Goal: Transaction & Acquisition: Purchase product/service

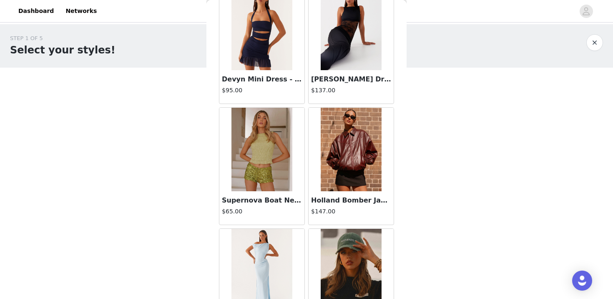
scroll to position [2354, 0]
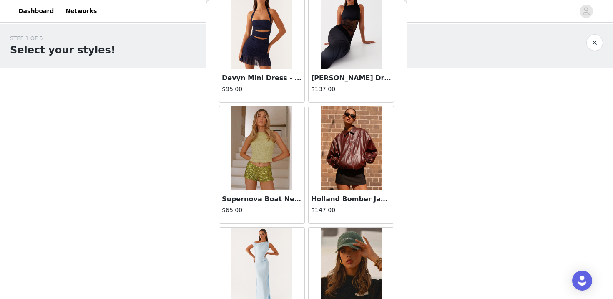
click at [350, 177] on img at bounding box center [351, 147] width 60 height 83
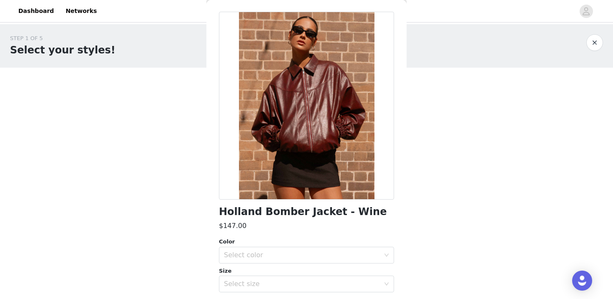
scroll to position [45, 0]
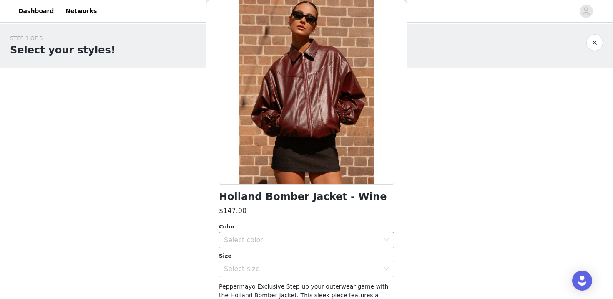
click at [321, 236] on div "Select color" at bounding box center [302, 240] width 156 height 8
click at [299, 267] on div "Select size" at bounding box center [302, 268] width 156 height 8
click at [302, 259] on div "Size" at bounding box center [306, 255] width 175 height 8
click at [305, 231] on div "Color Select color" at bounding box center [306, 235] width 175 height 26
click at [305, 237] on div "Select color" at bounding box center [302, 240] width 156 height 8
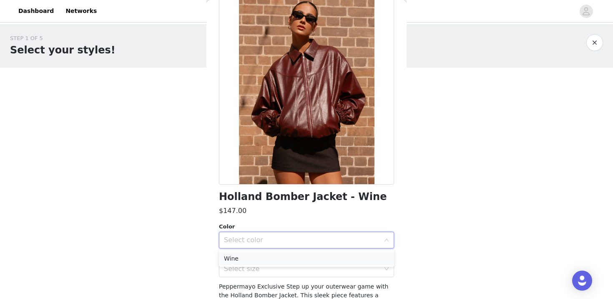
click at [298, 253] on li "Wine" at bounding box center [306, 257] width 175 height 13
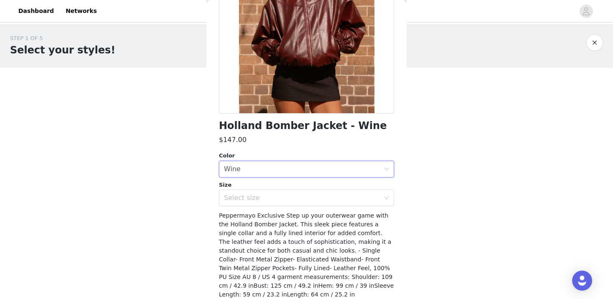
scroll to position [116, 0]
click at [299, 191] on div "Select size" at bounding box center [304, 197] width 160 height 16
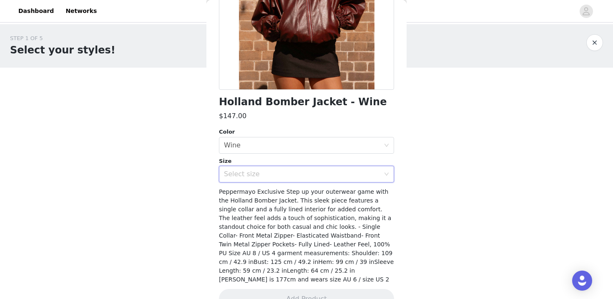
scroll to position [151, 0]
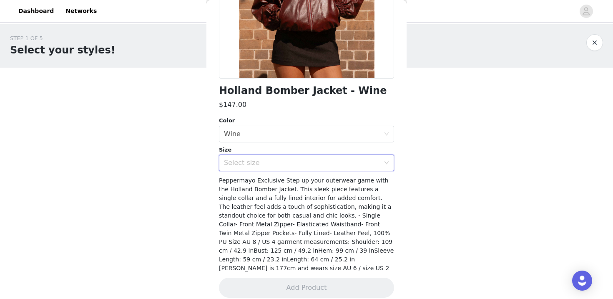
click at [301, 163] on div "Select size" at bounding box center [302, 162] width 156 height 8
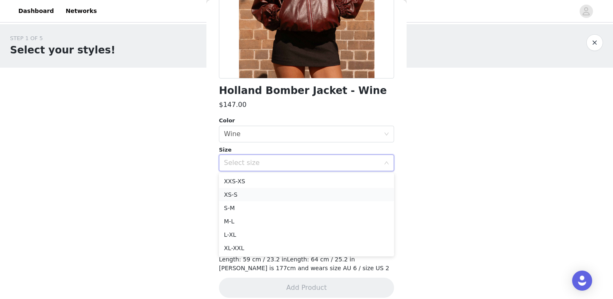
click at [289, 196] on li "XS-S" at bounding box center [306, 194] width 175 height 13
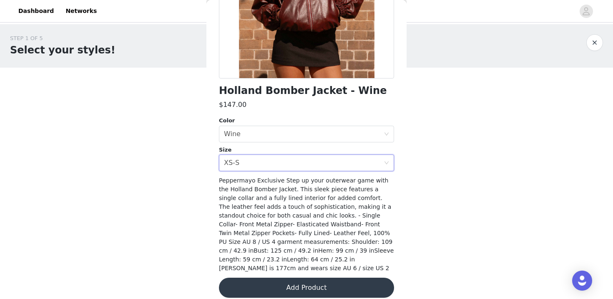
click at [316, 278] on button "Add Product" at bounding box center [306, 287] width 175 height 20
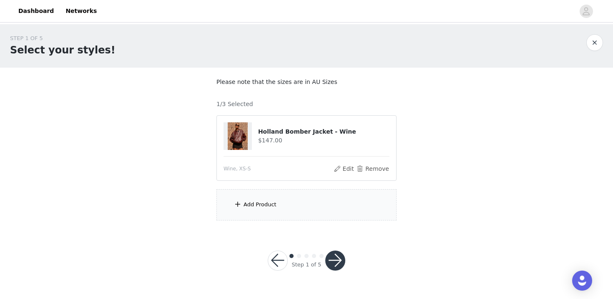
click at [327, 211] on div "Add Product" at bounding box center [306, 204] width 180 height 31
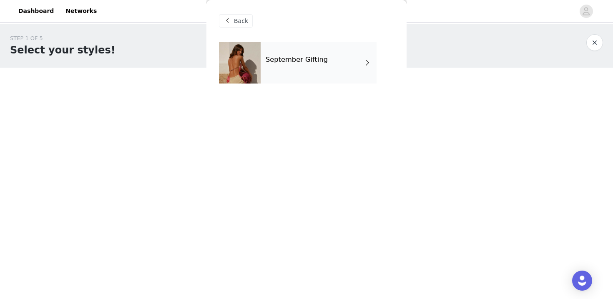
click at [350, 78] on div "September Gifting" at bounding box center [319, 63] width 116 height 42
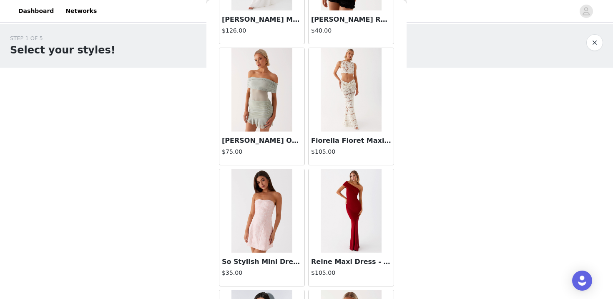
scroll to position [977, 0]
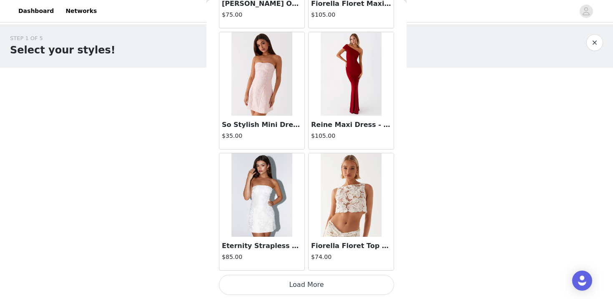
click at [301, 279] on button "Load More" at bounding box center [306, 284] width 175 height 20
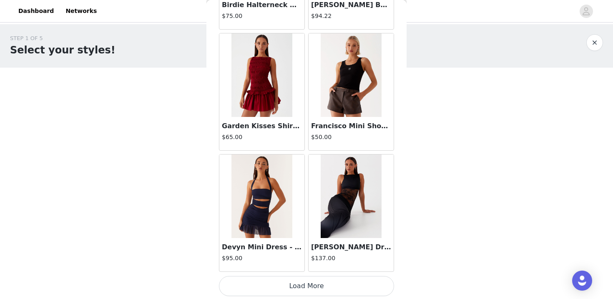
scroll to position [2187, 0]
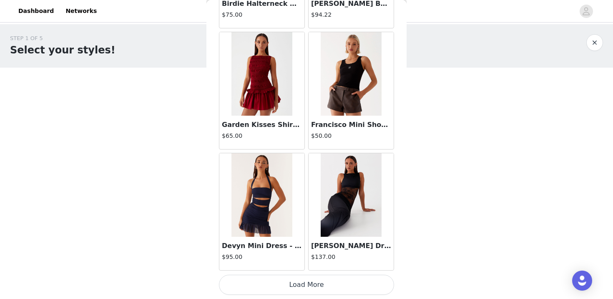
click at [322, 279] on button "Load More" at bounding box center [306, 284] width 175 height 20
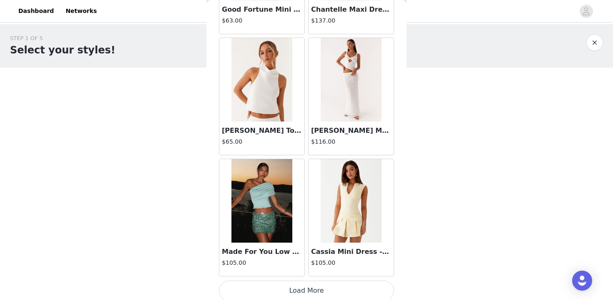
scroll to position [3396, 0]
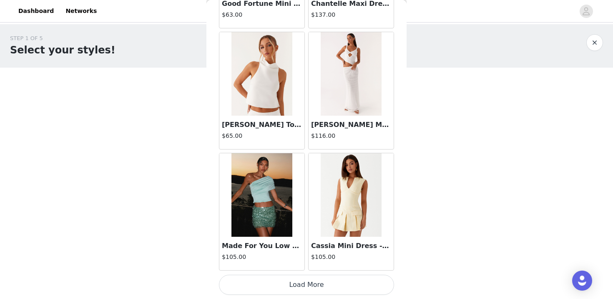
click at [309, 280] on button "Load More" at bounding box center [306, 284] width 175 height 20
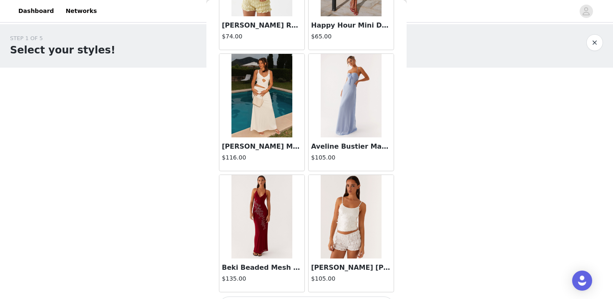
scroll to position [4605, 0]
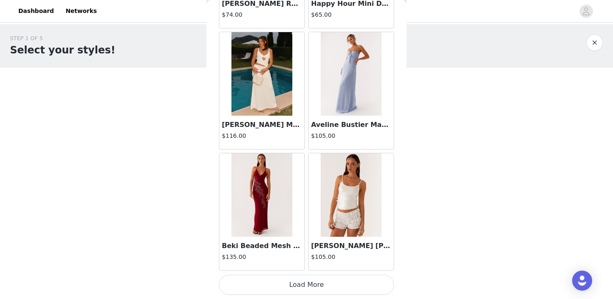
click at [311, 287] on button "Load More" at bounding box center [306, 284] width 175 height 20
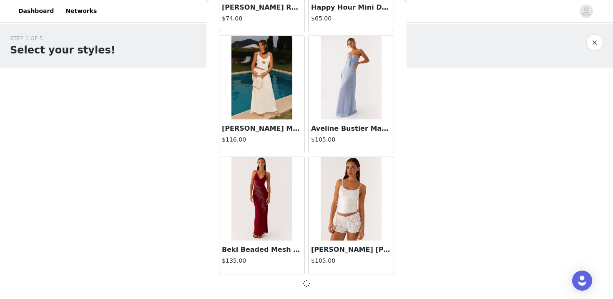
scroll to position [4601, 0]
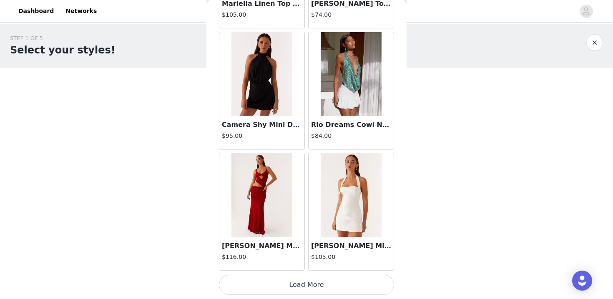
click at [306, 278] on button "Load More" at bounding box center [306, 284] width 175 height 20
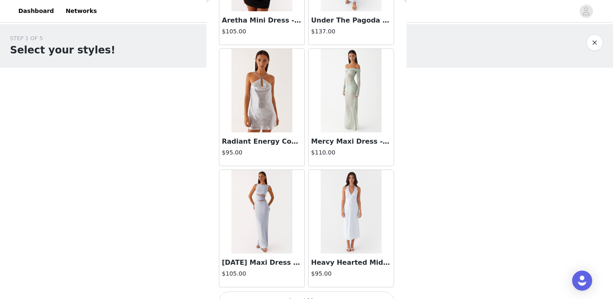
scroll to position [7024, 0]
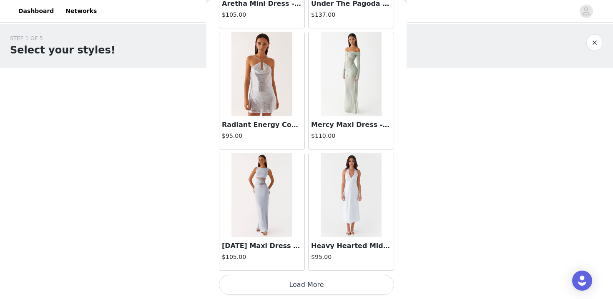
click at [300, 291] on button "Load More" at bounding box center [306, 284] width 175 height 20
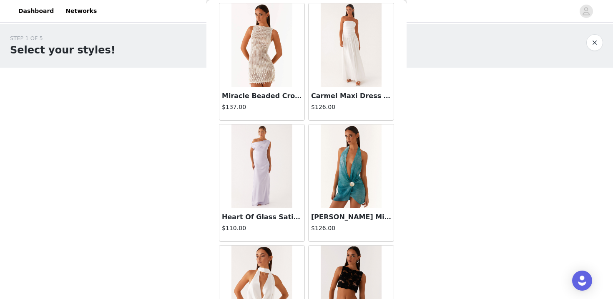
scroll to position [8233, 0]
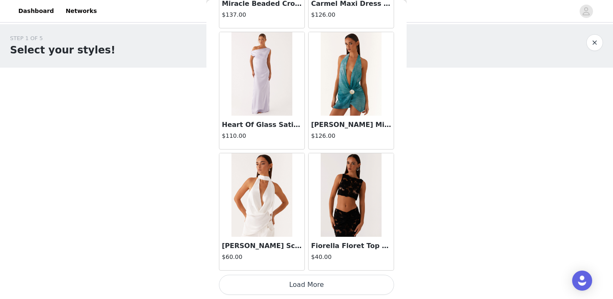
click at [314, 291] on button "Load More" at bounding box center [306, 284] width 175 height 20
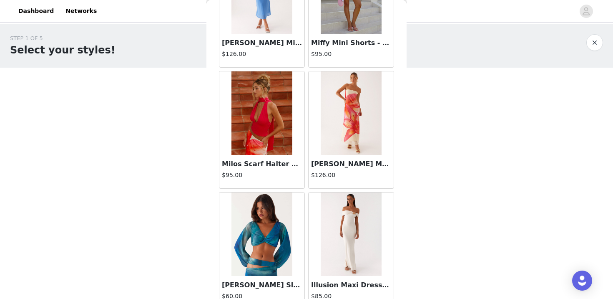
scroll to position [9442, 0]
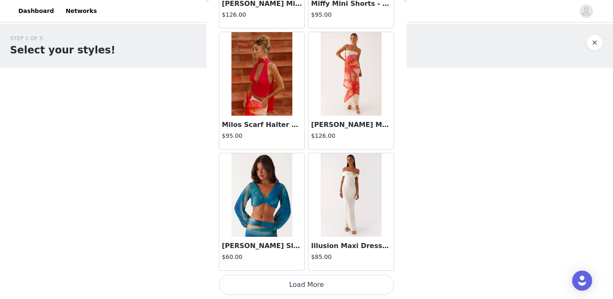
click at [328, 285] on button "Load More" at bounding box center [306, 284] width 175 height 20
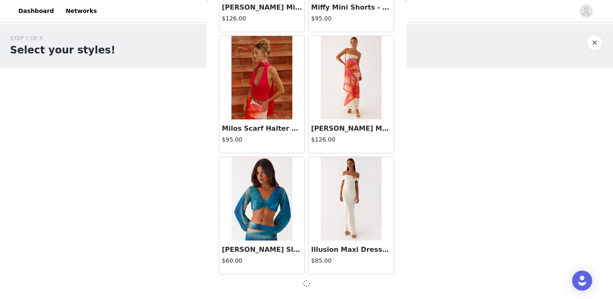
scroll to position [9438, 0]
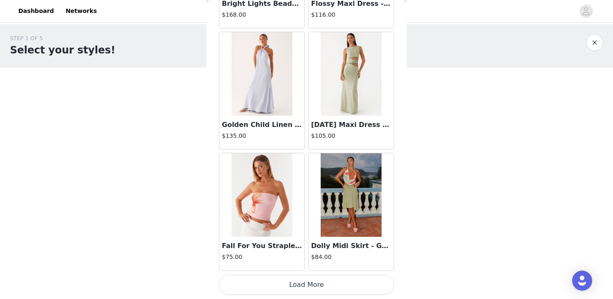
click at [309, 287] on button "Load More" at bounding box center [306, 284] width 175 height 20
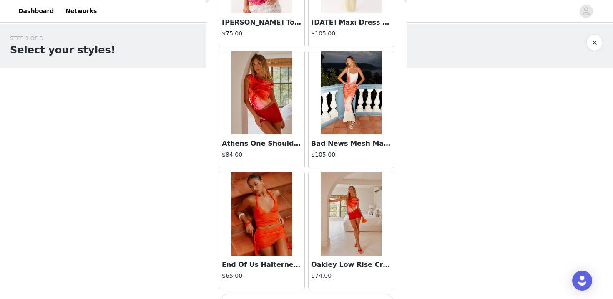
scroll to position [11861, 0]
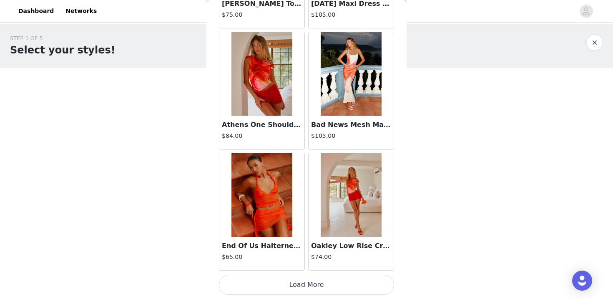
click at [274, 284] on button "Load More" at bounding box center [306, 284] width 175 height 20
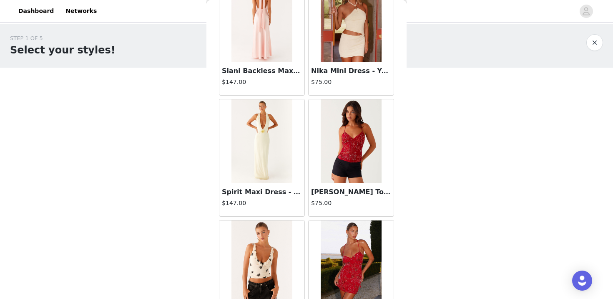
scroll to position [12520, 0]
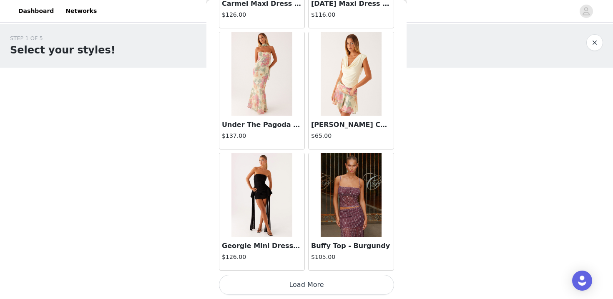
click at [289, 286] on button "Load More" at bounding box center [306, 284] width 175 height 20
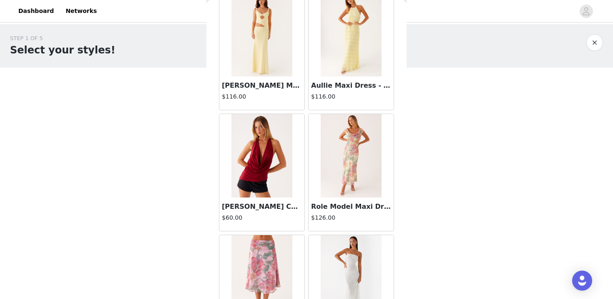
scroll to position [14279, 0]
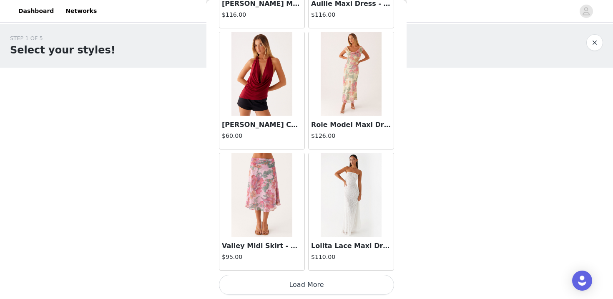
click at [319, 289] on button "Load More" at bounding box center [306, 284] width 175 height 20
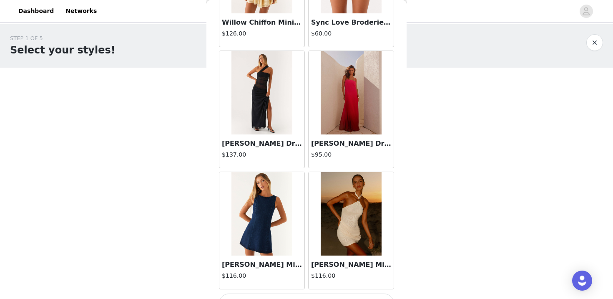
scroll to position [15488, 0]
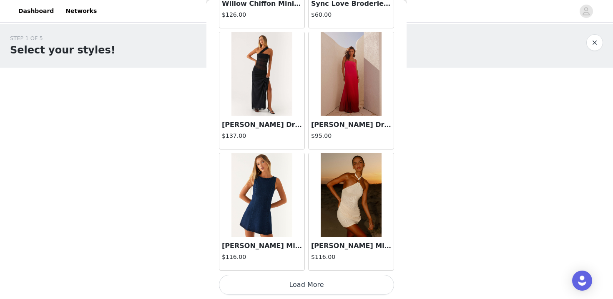
click at [331, 281] on button "Load More" at bounding box center [306, 284] width 175 height 20
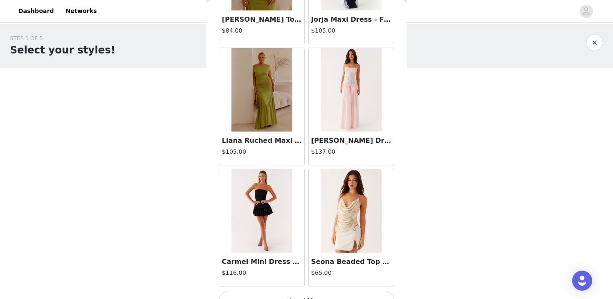
scroll to position [16698, 0]
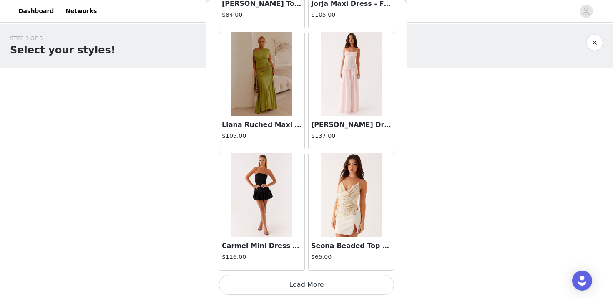
click at [323, 288] on button "Load More" at bounding box center [306, 284] width 175 height 20
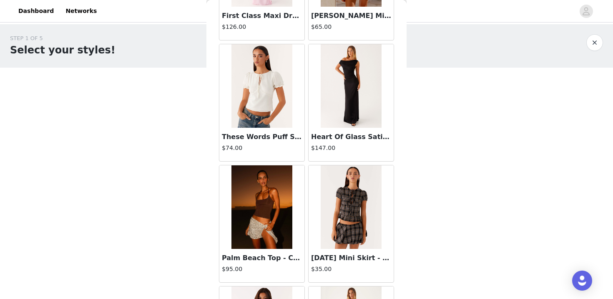
scroll to position [17907, 0]
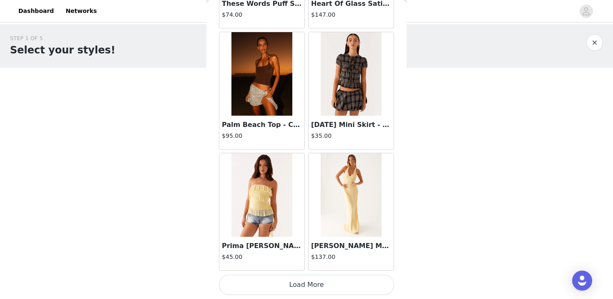
click at [323, 288] on button "Load More" at bounding box center [306, 284] width 175 height 20
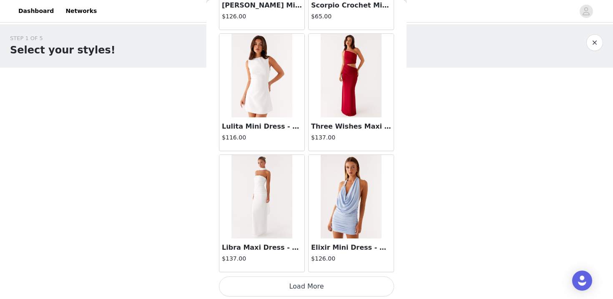
scroll to position [19116, 0]
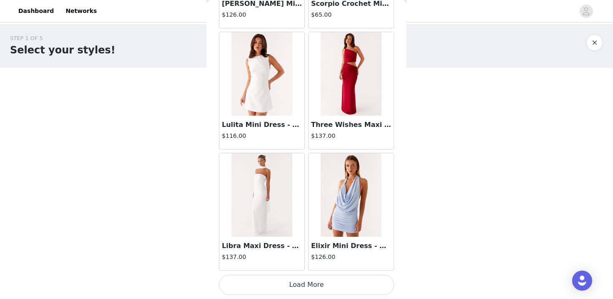
click at [321, 282] on button "Load More" at bounding box center [306, 284] width 175 height 20
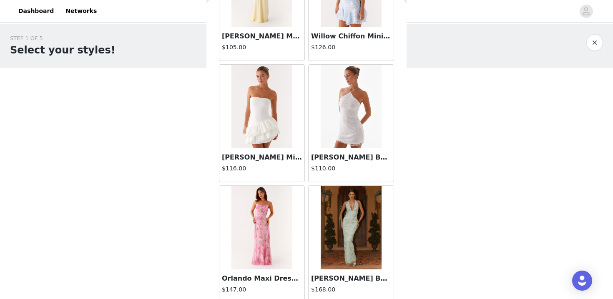
scroll to position [19934, 0]
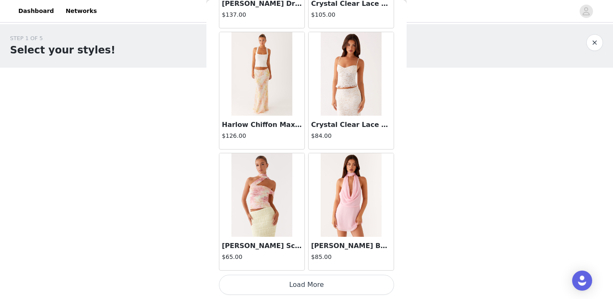
click at [283, 286] on button "Load More" at bounding box center [306, 284] width 175 height 20
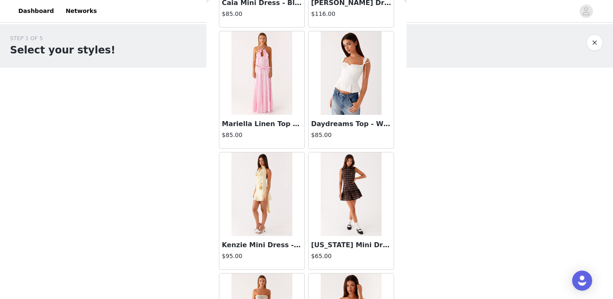
scroll to position [21535, 0]
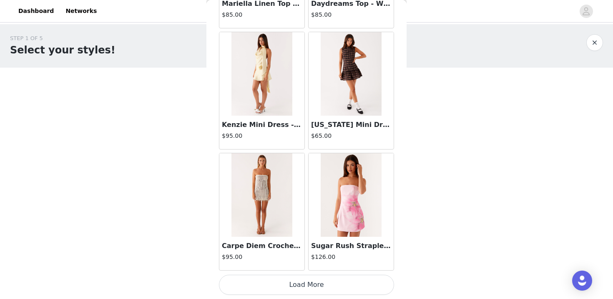
click at [300, 278] on button "Load More" at bounding box center [306, 284] width 175 height 20
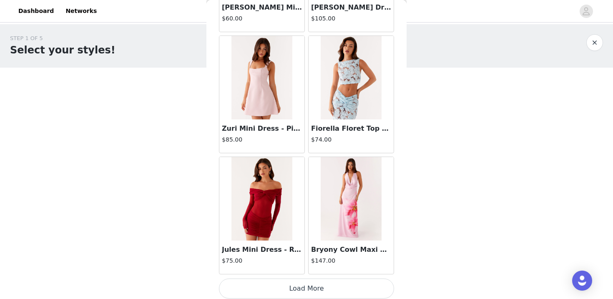
scroll to position [22744, 0]
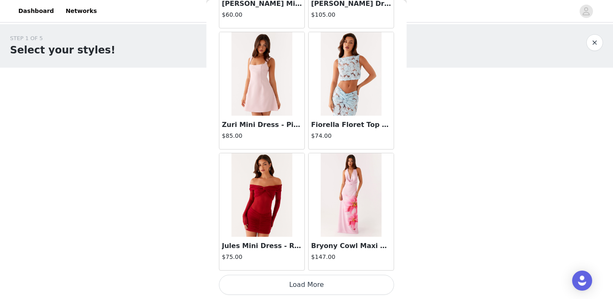
click at [300, 289] on button "Load More" at bounding box center [306, 284] width 175 height 20
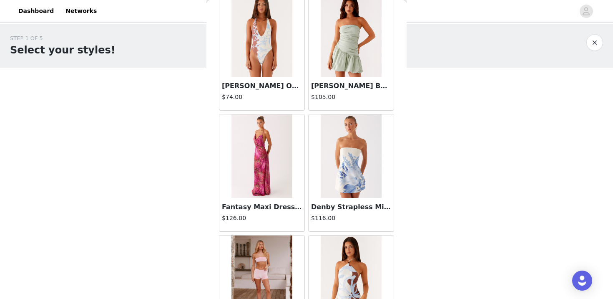
scroll to position [23953, 0]
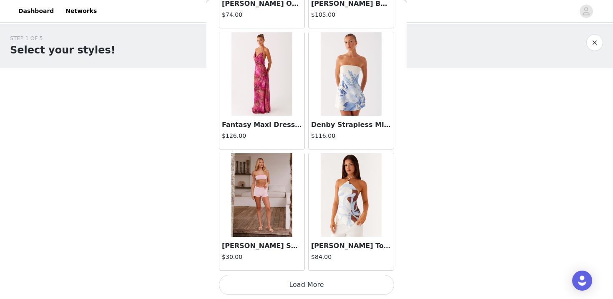
click at [303, 284] on button "Load More" at bounding box center [306, 284] width 175 height 20
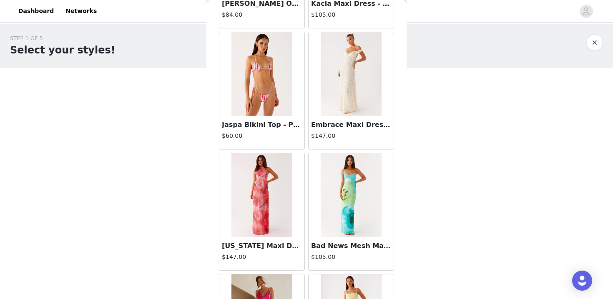
scroll to position [25162, 0]
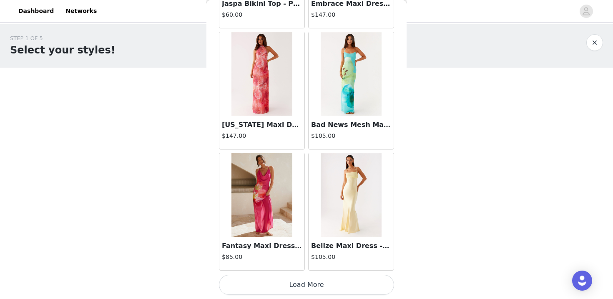
click at [306, 284] on button "Load More" at bounding box center [306, 284] width 175 height 20
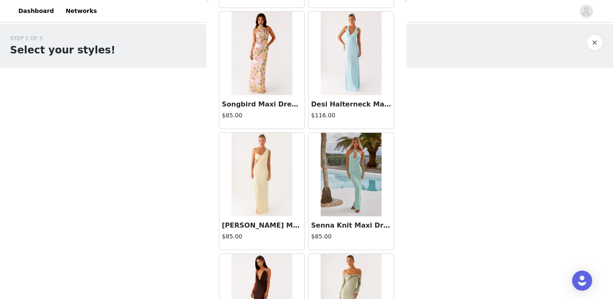
scroll to position [26262, 0]
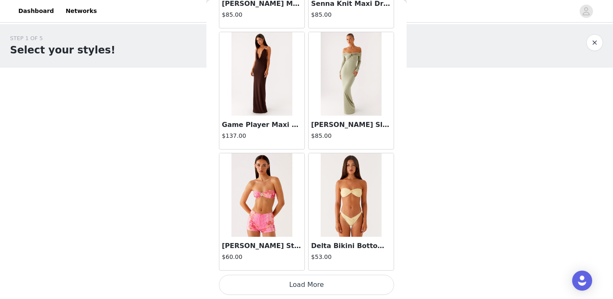
click at [301, 288] on button "Load More" at bounding box center [306, 284] width 175 height 20
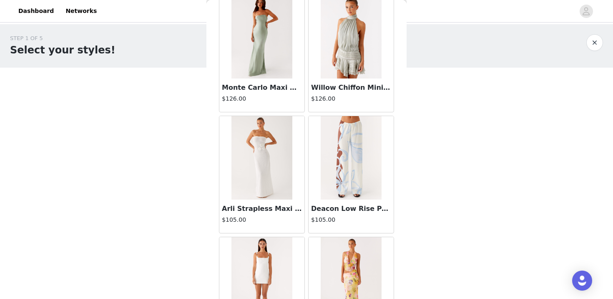
scroll to position [27581, 0]
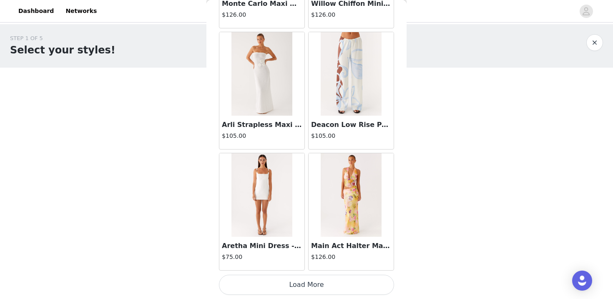
click at [312, 276] on button "Load More" at bounding box center [306, 284] width 175 height 20
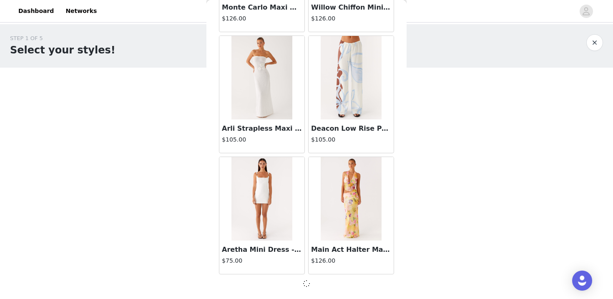
scroll to position [27577, 0]
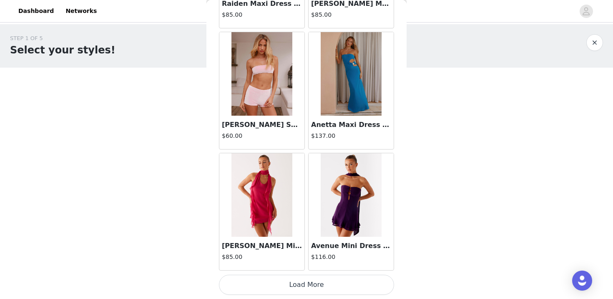
click at [301, 284] on button "Load More" at bounding box center [306, 284] width 175 height 20
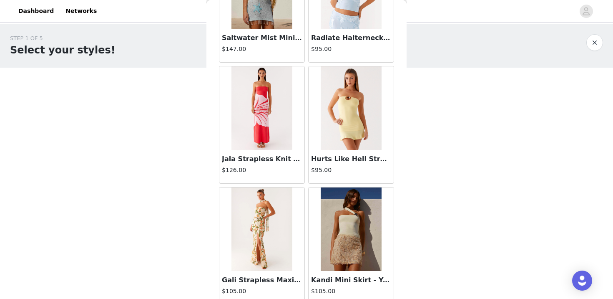
scroll to position [29999, 0]
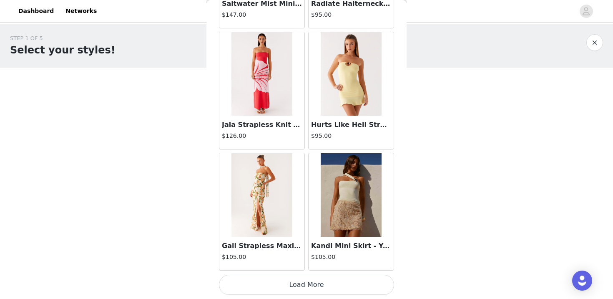
click at [299, 289] on button "Load More" at bounding box center [306, 284] width 175 height 20
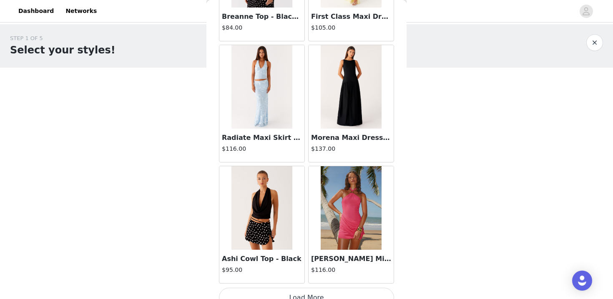
scroll to position [31209, 0]
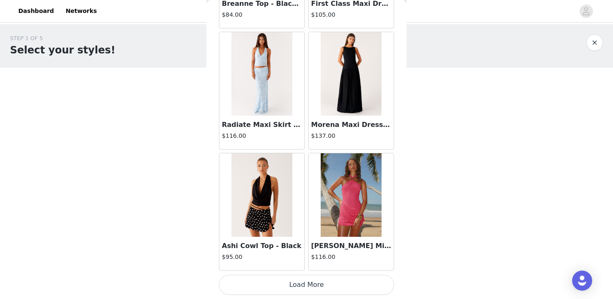
click at [299, 282] on button "Load More" at bounding box center [306, 284] width 175 height 20
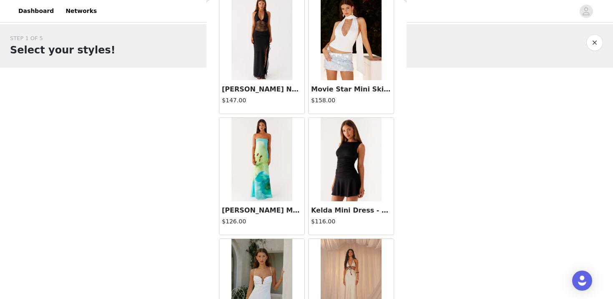
scroll to position [32418, 0]
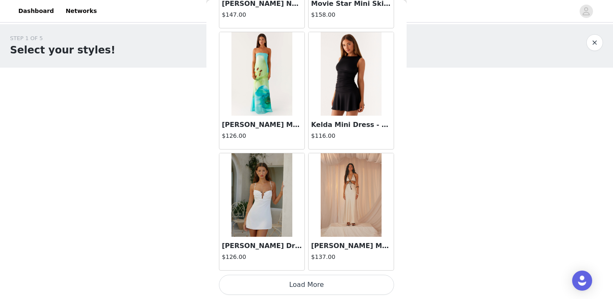
click at [302, 282] on button "Load More" at bounding box center [306, 284] width 175 height 20
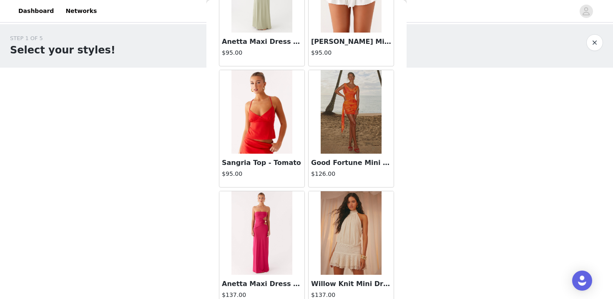
scroll to position [33627, 0]
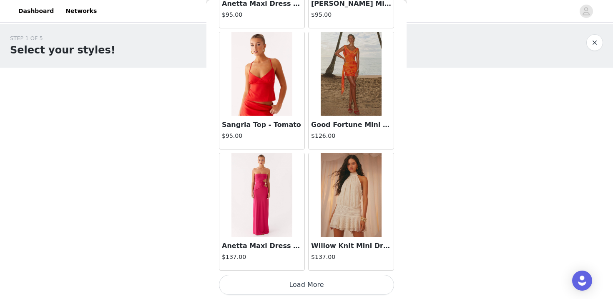
click at [310, 280] on button "Load More" at bounding box center [306, 284] width 175 height 20
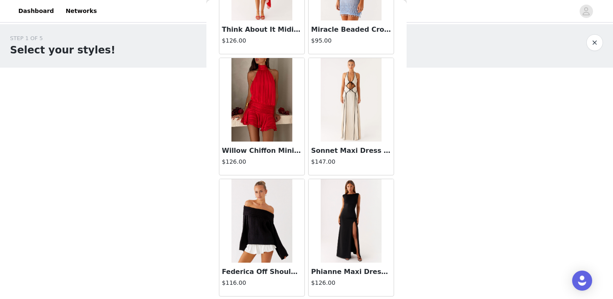
scroll to position [34836, 0]
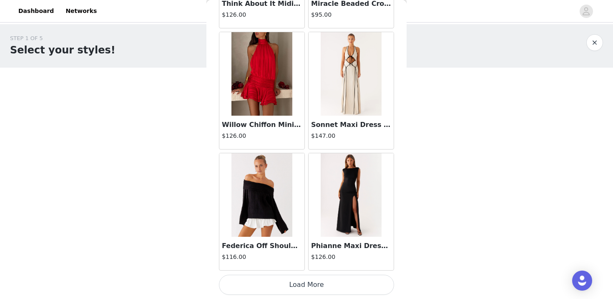
click at [319, 277] on button "Load More" at bounding box center [306, 284] width 175 height 20
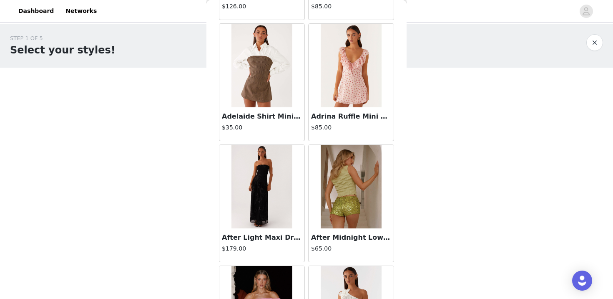
scroll to position [35308, 0]
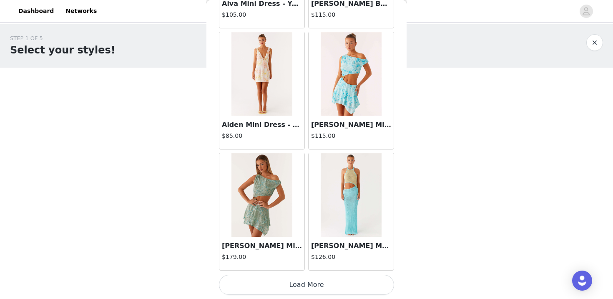
click at [315, 286] on button "Load More" at bounding box center [306, 284] width 175 height 20
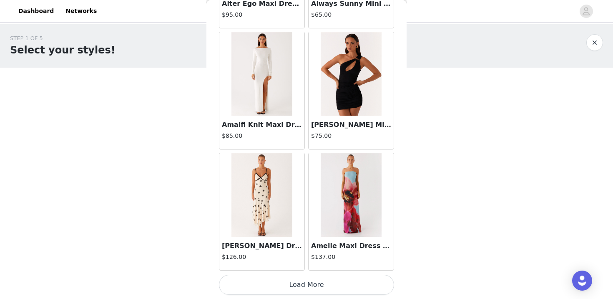
click at [294, 280] on button "Load More" at bounding box center [306, 284] width 175 height 20
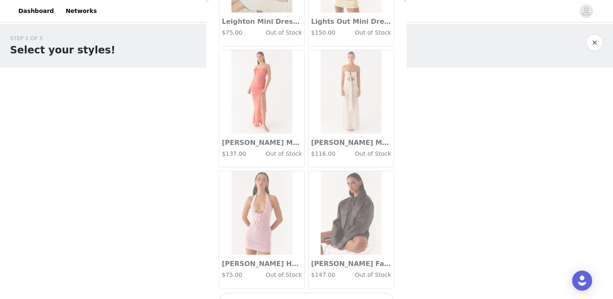
scroll to position [38464, 0]
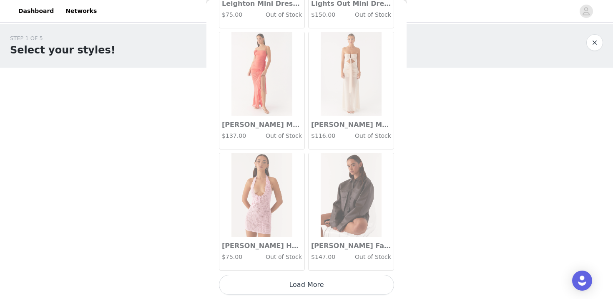
click at [301, 285] on button "Load More" at bounding box center [306, 284] width 175 height 20
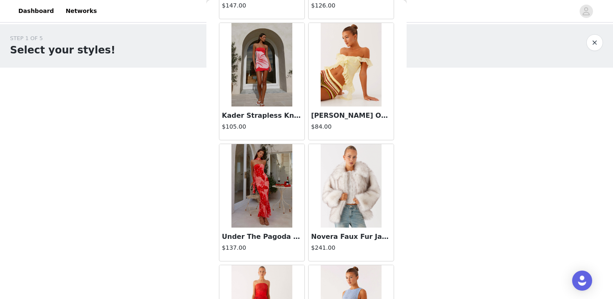
scroll to position [34482, 0]
click at [357, 206] on img at bounding box center [351, 185] width 61 height 83
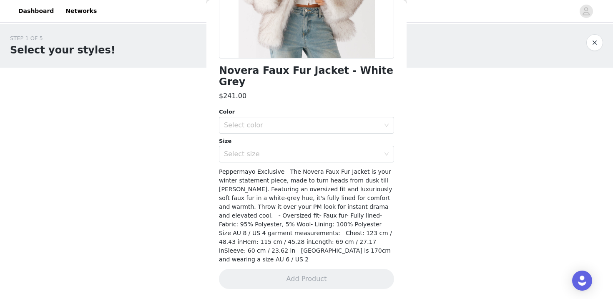
scroll to position [151, 0]
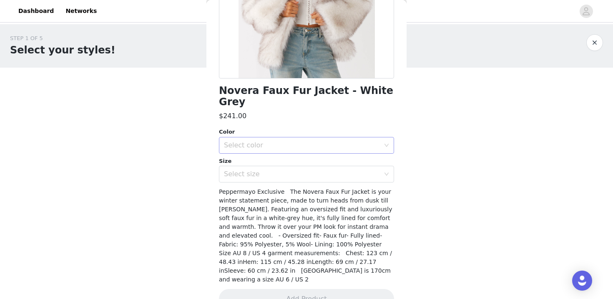
click at [326, 141] on div "Select color" at bounding box center [302, 145] width 156 height 8
click at [323, 147] on li "White Grey" at bounding box center [306, 152] width 175 height 13
click at [317, 170] on div "Select size" at bounding box center [302, 174] width 156 height 8
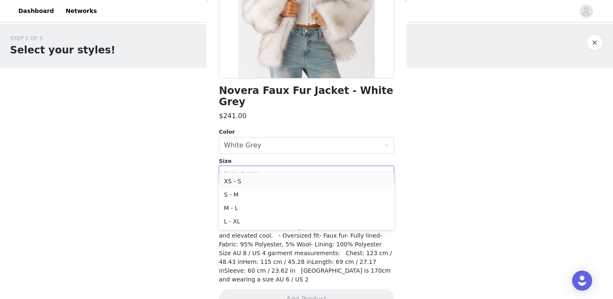
click at [303, 181] on li "XS - S" at bounding box center [306, 180] width 175 height 13
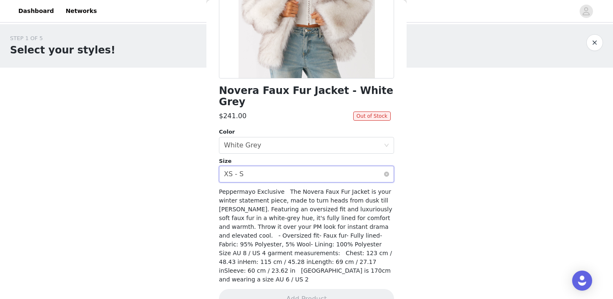
click at [305, 167] on div "Select size XS - S" at bounding box center [304, 174] width 160 height 16
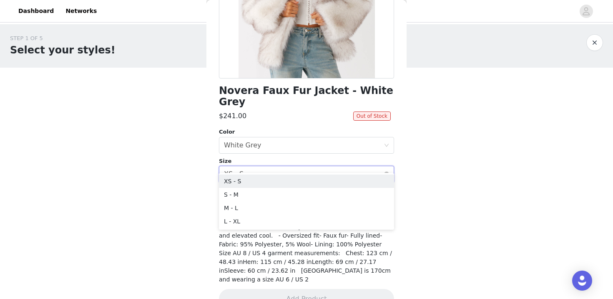
click at [306, 166] on div "Select size XS - S" at bounding box center [304, 174] width 160 height 16
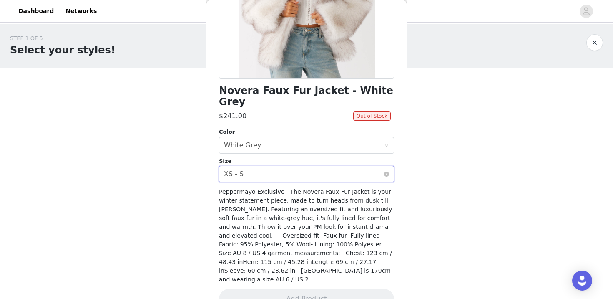
click at [322, 166] on div "Select size XS - S" at bounding box center [304, 174] width 160 height 16
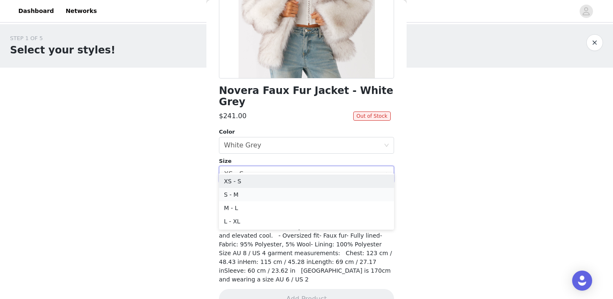
click at [299, 191] on li "S - M" at bounding box center [306, 194] width 175 height 13
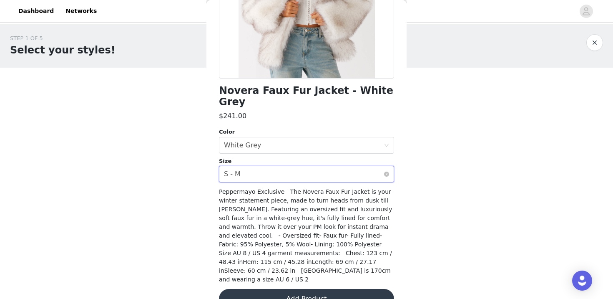
click at [302, 167] on div "Select size S - M" at bounding box center [304, 174] width 160 height 16
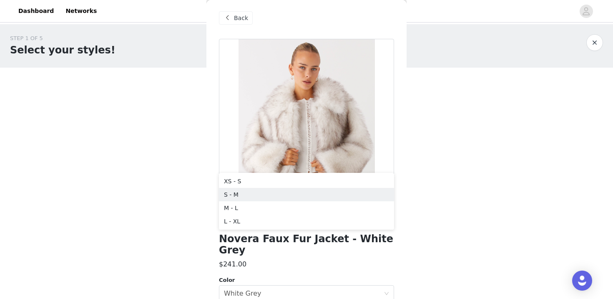
scroll to position [0, 0]
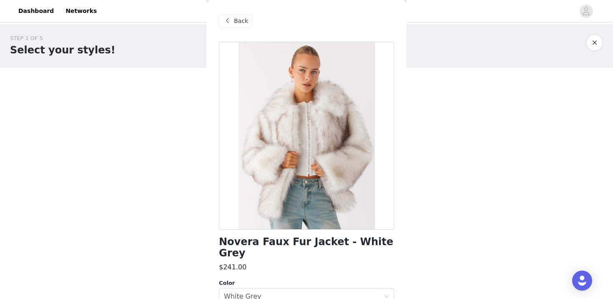
click at [235, 26] on div "Back" at bounding box center [236, 20] width 34 height 13
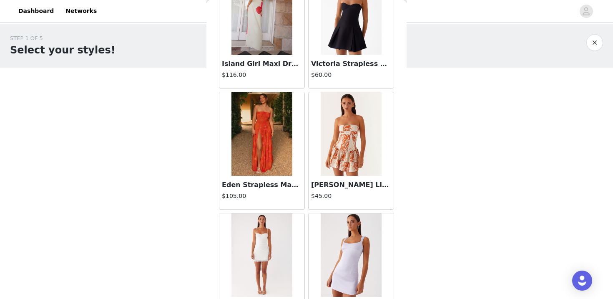
scroll to position [1765, 0]
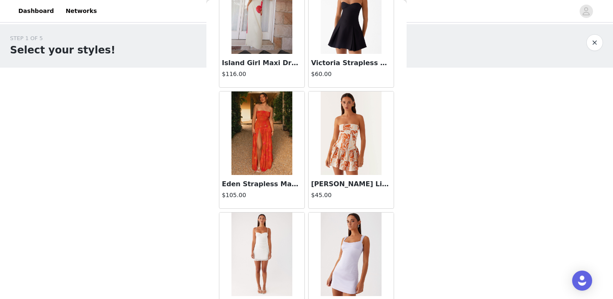
click at [360, 54] on div "Victoria Strapless Mini Dress - Black $60.00" at bounding box center [351, 70] width 85 height 33
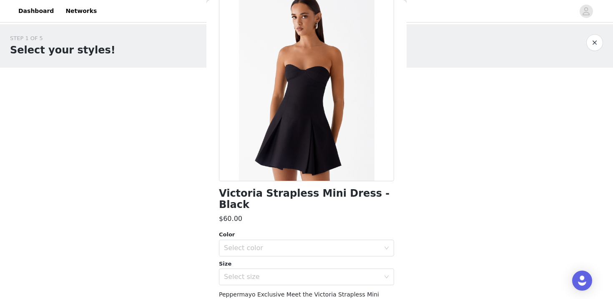
scroll to position [49, 0]
click at [266, 244] on div "Color Select color Size Select size" at bounding box center [306, 256] width 175 height 55
click at [271, 243] on div "Select color" at bounding box center [302, 247] width 156 height 8
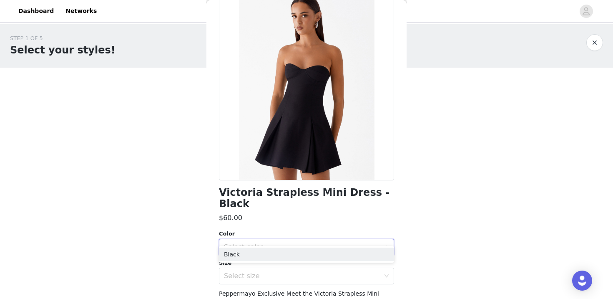
click at [271, 243] on div "Select color" at bounding box center [302, 247] width 156 height 8
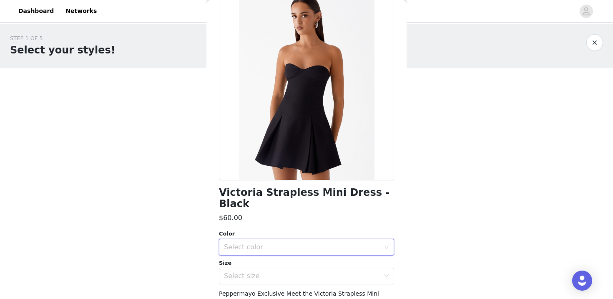
scroll to position [0, 0]
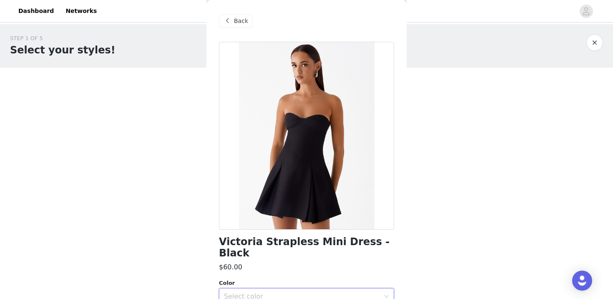
click at [242, 17] on span "Back" at bounding box center [241, 21] width 14 height 9
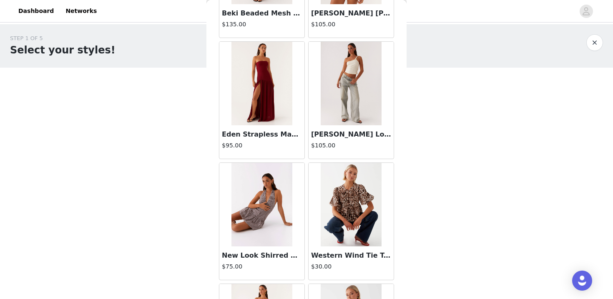
scroll to position [4701, 0]
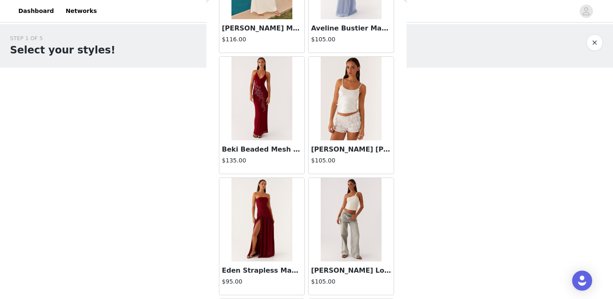
click at [352, 207] on img at bounding box center [351, 219] width 60 height 83
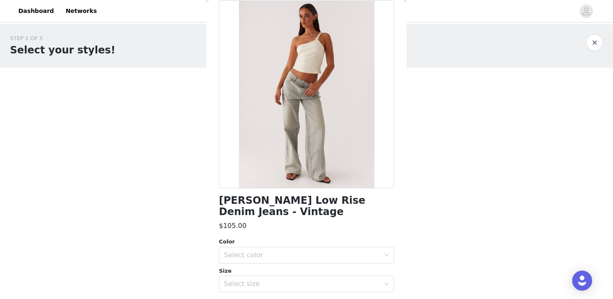
scroll to position [43, 0]
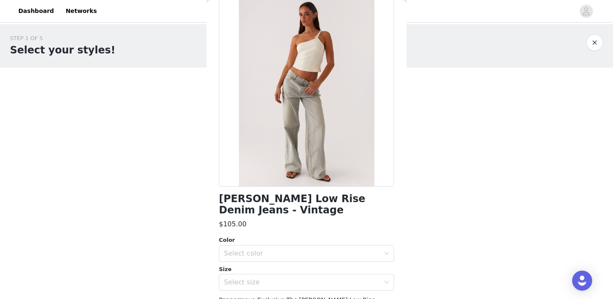
click at [595, 46] on button "button" at bounding box center [594, 42] width 17 height 17
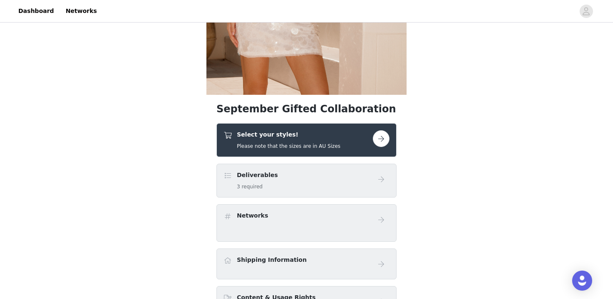
scroll to position [230, 0]
click at [332, 178] on div "Deliverables 3 required" at bounding box center [298, 180] width 149 height 20
click at [381, 142] on button "button" at bounding box center [381, 138] width 17 height 17
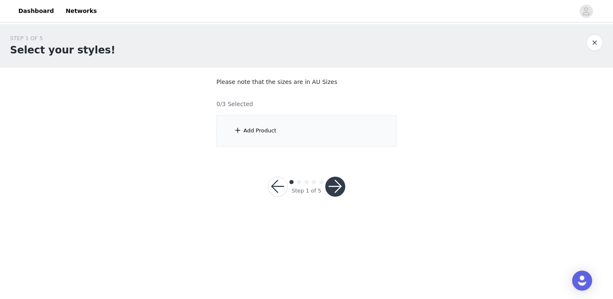
click at [319, 146] on section "Please note that the sizes are in AU Sizes 0/3 Selected Add Product" at bounding box center [306, 112] width 200 height 89
click at [322, 133] on div "Add Product" at bounding box center [306, 130] width 180 height 31
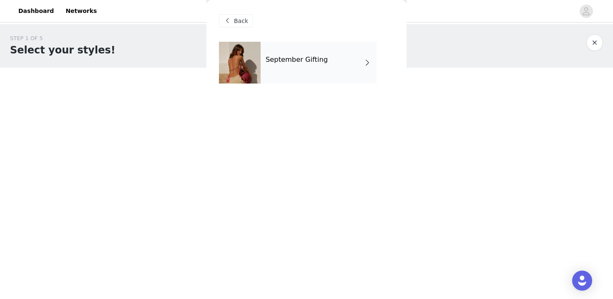
click at [339, 75] on div "September Gifting" at bounding box center [319, 63] width 116 height 42
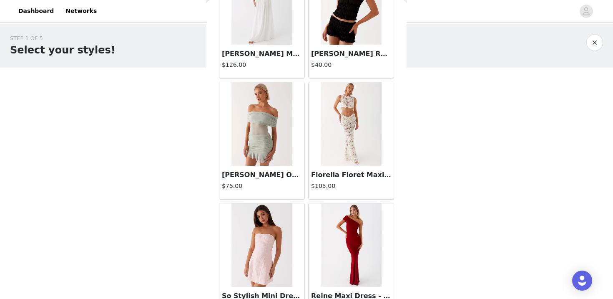
scroll to position [977, 0]
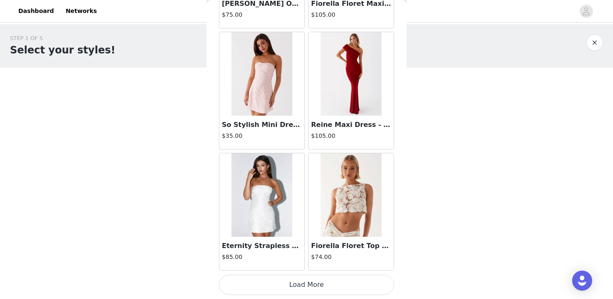
click at [287, 276] on button "Load More" at bounding box center [306, 284] width 175 height 20
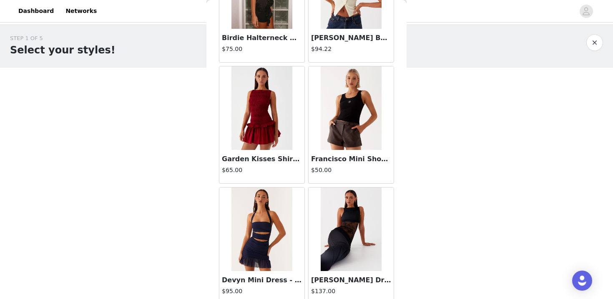
scroll to position [2187, 0]
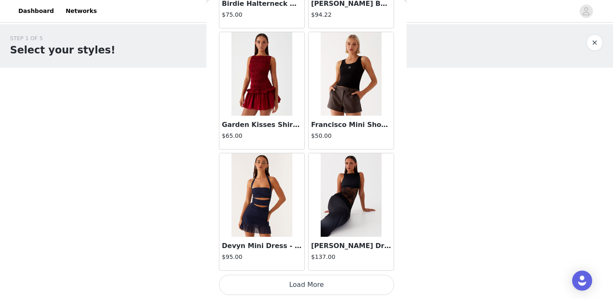
click at [309, 284] on button "Load More" at bounding box center [306, 284] width 175 height 20
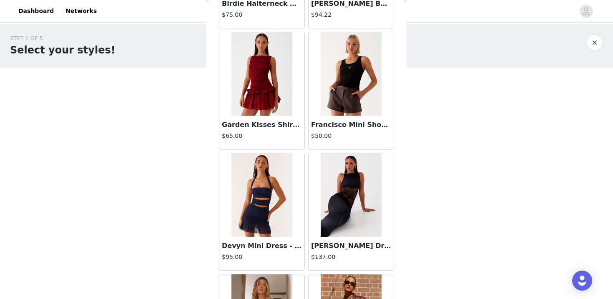
scroll to position [2416, 0]
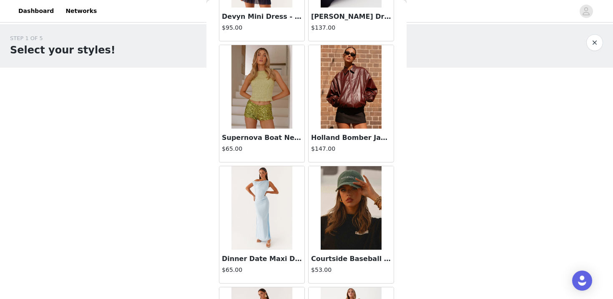
click at [350, 118] on img at bounding box center [351, 86] width 60 height 83
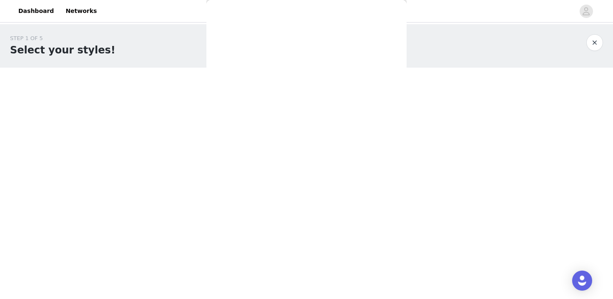
scroll to position [151, 0]
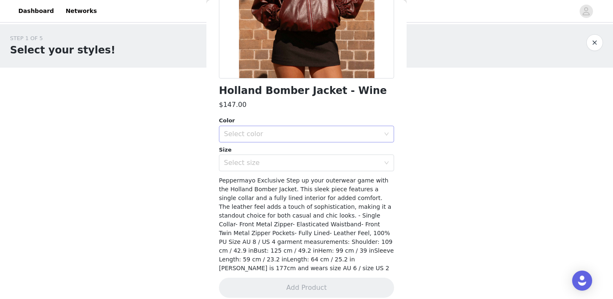
click at [334, 132] on div "Select color" at bounding box center [302, 134] width 156 height 8
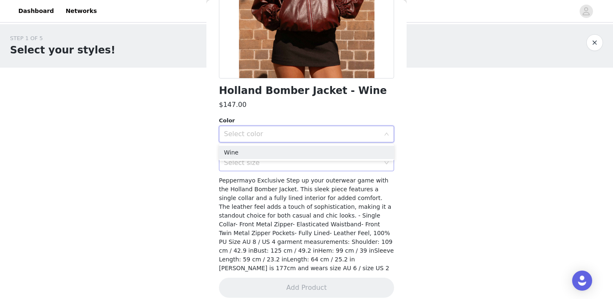
click at [325, 161] on div "Select size" at bounding box center [302, 162] width 156 height 8
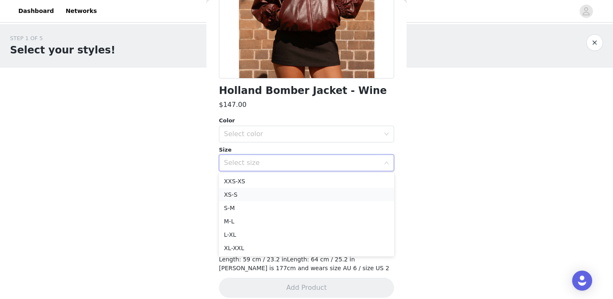
click at [307, 193] on li "XS-S" at bounding box center [306, 194] width 175 height 13
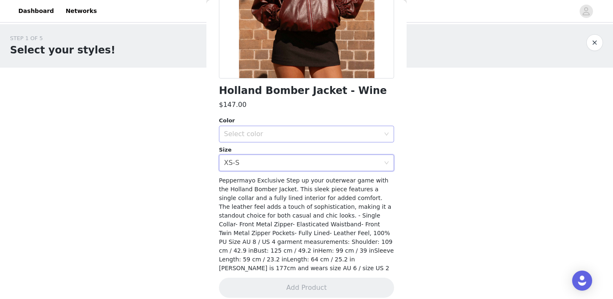
click at [315, 135] on div "Select color" at bounding box center [302, 134] width 156 height 8
click at [308, 156] on li "Wine" at bounding box center [306, 152] width 175 height 13
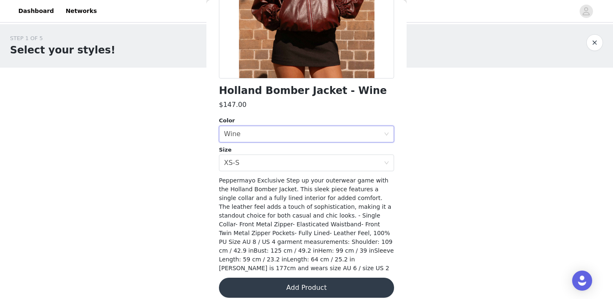
click at [299, 281] on button "Add Product" at bounding box center [306, 287] width 175 height 20
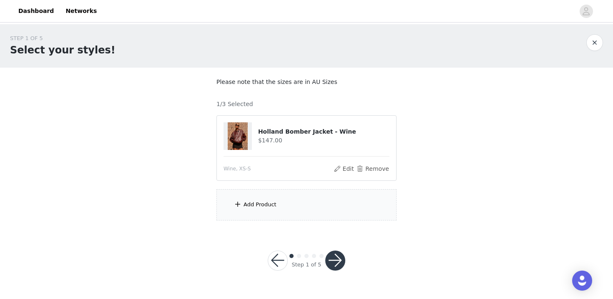
click at [322, 203] on div "Add Product" at bounding box center [306, 204] width 180 height 31
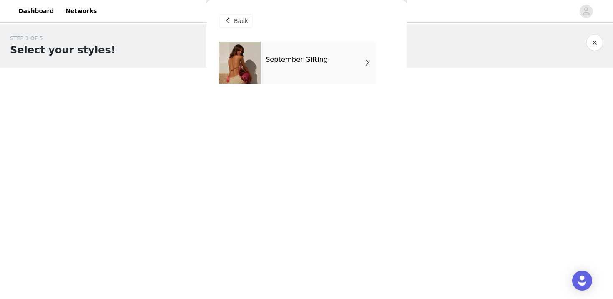
click at [342, 63] on div "September Gifting" at bounding box center [319, 63] width 116 height 42
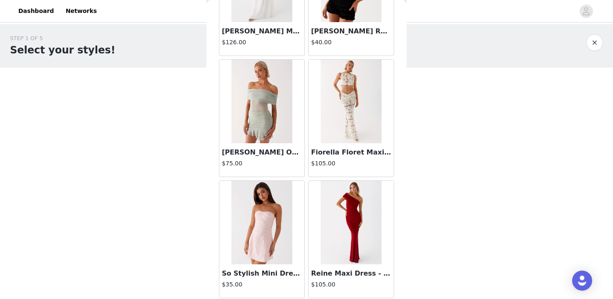
scroll to position [977, 0]
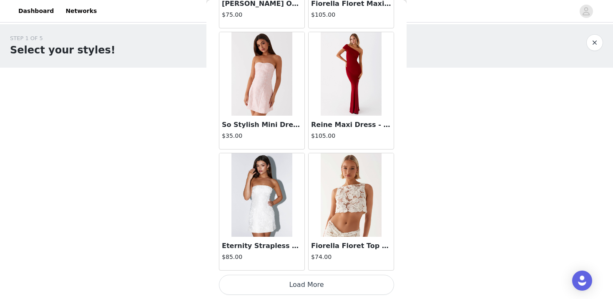
click at [274, 284] on button "Load More" at bounding box center [306, 284] width 175 height 20
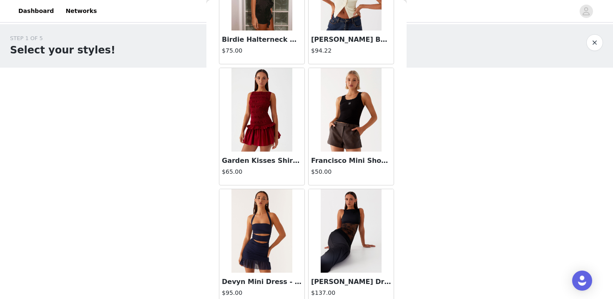
scroll to position [2187, 0]
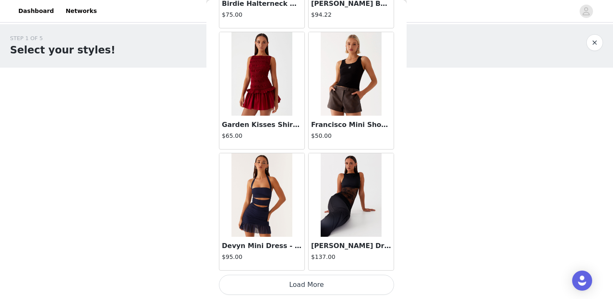
click at [273, 281] on button "Load More" at bounding box center [306, 284] width 175 height 20
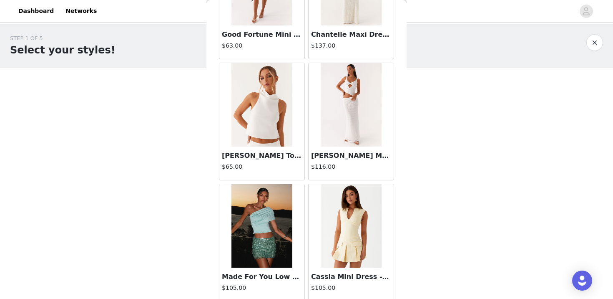
scroll to position [3396, 0]
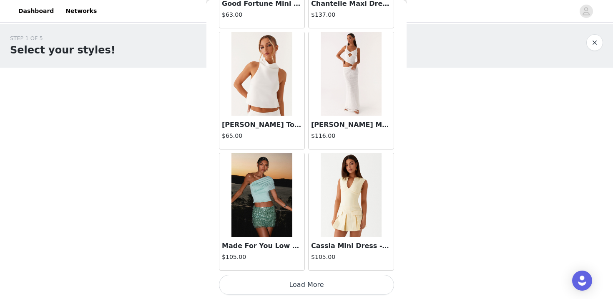
click at [314, 278] on button "Load More" at bounding box center [306, 284] width 175 height 20
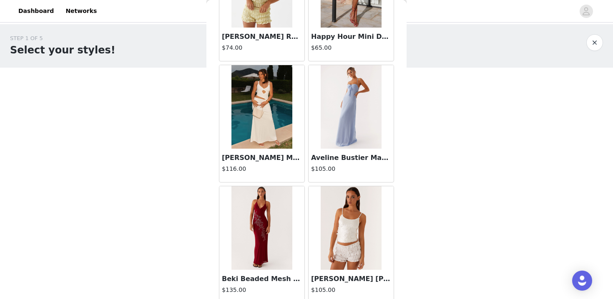
scroll to position [4605, 0]
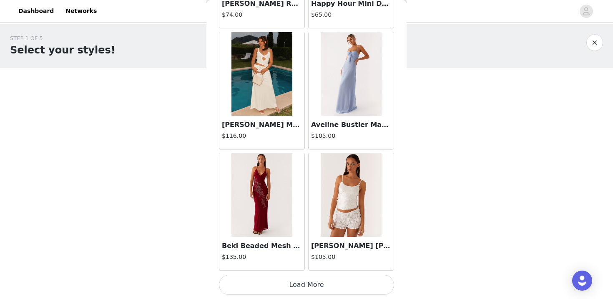
click at [315, 283] on button "Load More" at bounding box center [306, 284] width 175 height 20
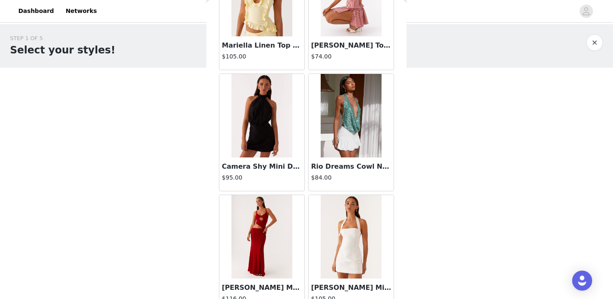
scroll to position [5814, 0]
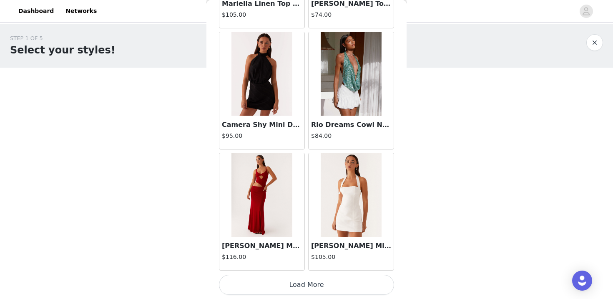
click at [313, 288] on button "Load More" at bounding box center [306, 284] width 175 height 20
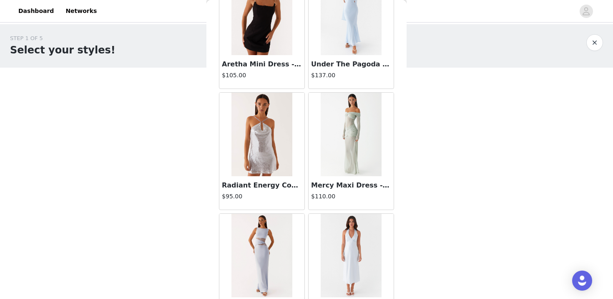
scroll to position [7024, 0]
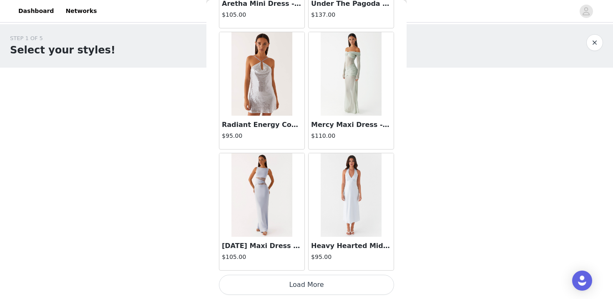
click at [321, 291] on button "Load More" at bounding box center [306, 284] width 175 height 20
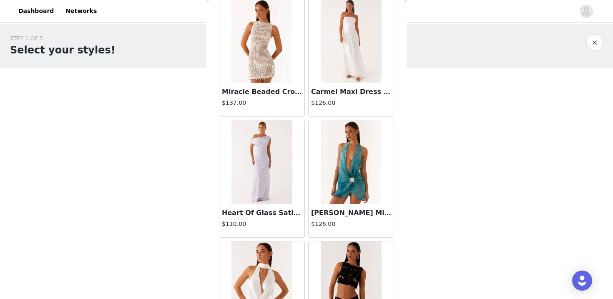
scroll to position [8233, 0]
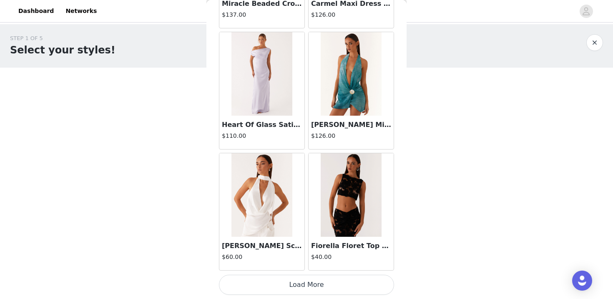
click at [310, 284] on button "Load More" at bounding box center [306, 284] width 175 height 20
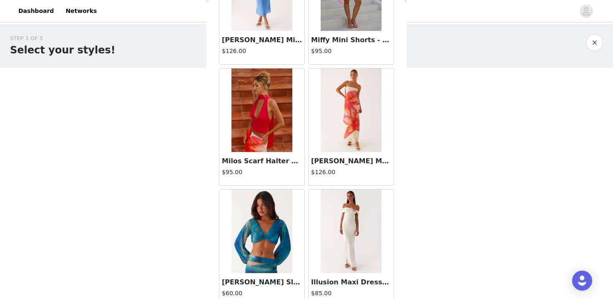
scroll to position [9442, 0]
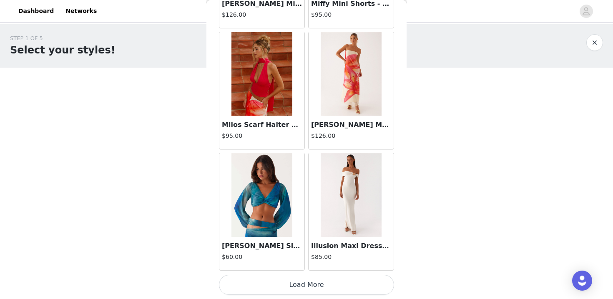
click at [313, 283] on button "Load More" at bounding box center [306, 284] width 175 height 20
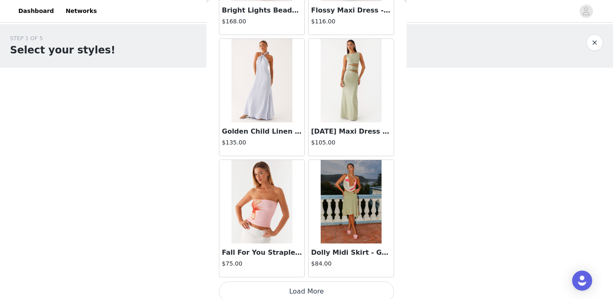
scroll to position [10651, 0]
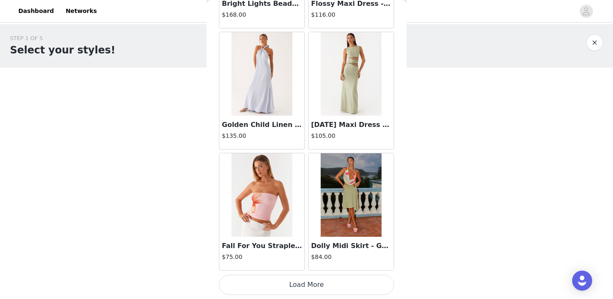
click at [324, 284] on button "Load More" at bounding box center [306, 284] width 175 height 20
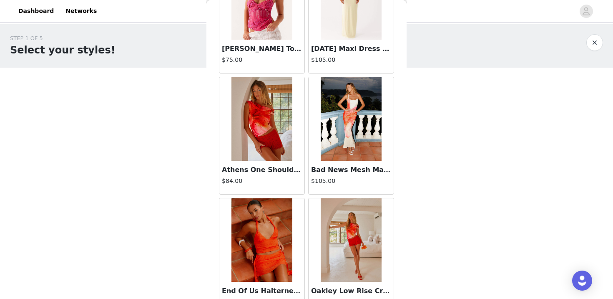
scroll to position [11861, 0]
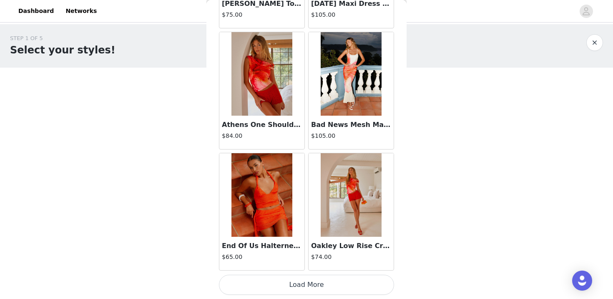
click at [331, 284] on button "Load More" at bounding box center [306, 284] width 175 height 20
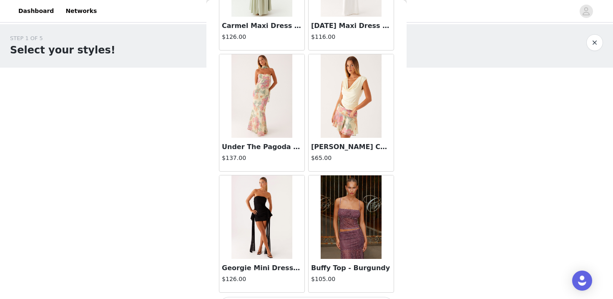
scroll to position [13070, 0]
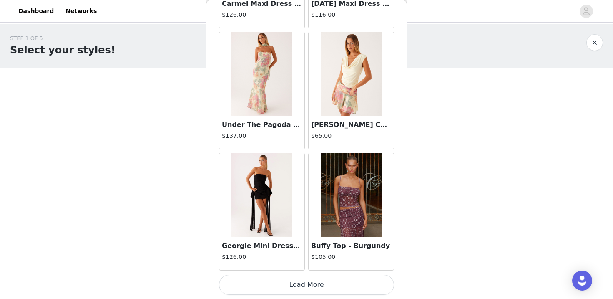
click at [332, 281] on button "Load More" at bounding box center [306, 284] width 175 height 20
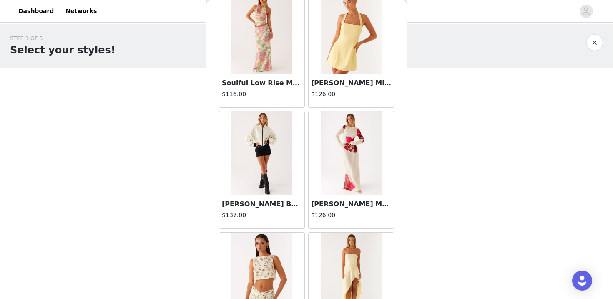
scroll to position [13596, 0]
click at [259, 181] on img at bounding box center [261, 152] width 60 height 83
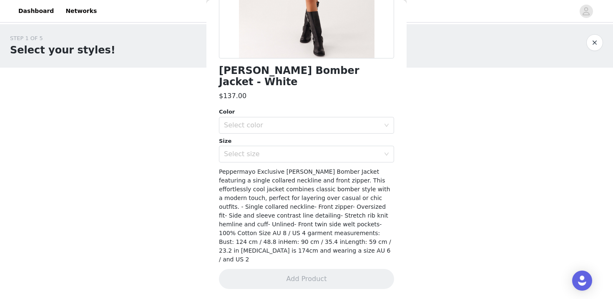
scroll to position [151, 0]
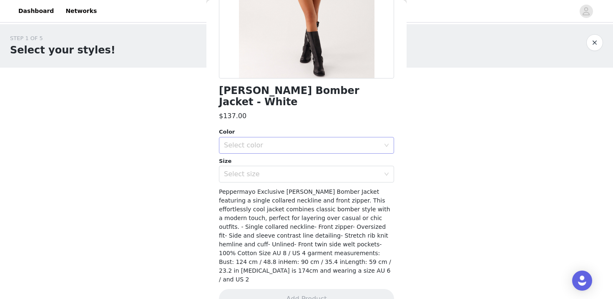
click at [281, 141] on div "Select color" at bounding box center [302, 145] width 156 height 8
click at [275, 148] on li "White" at bounding box center [306, 152] width 175 height 13
click at [271, 170] on div "Select size" at bounding box center [302, 174] width 156 height 8
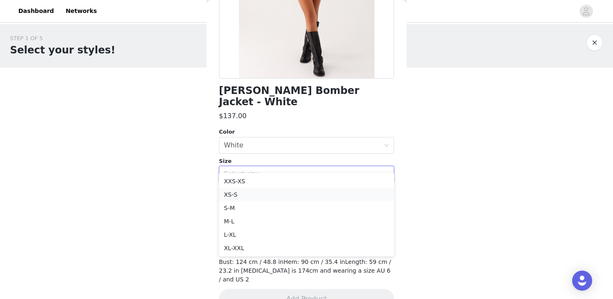
click at [259, 191] on li "XS-S" at bounding box center [306, 194] width 175 height 13
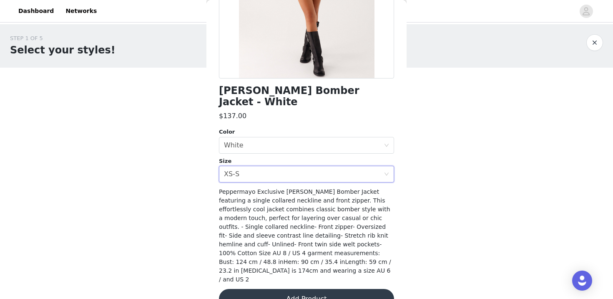
click at [303, 289] on button "Add Product" at bounding box center [306, 299] width 175 height 20
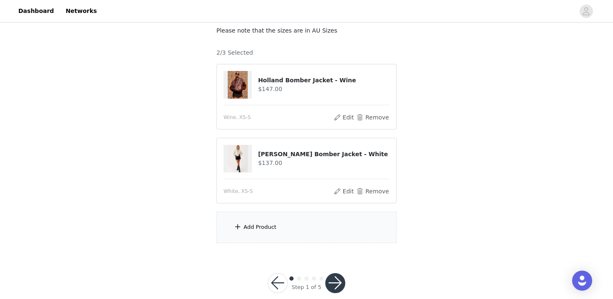
scroll to position [65, 0]
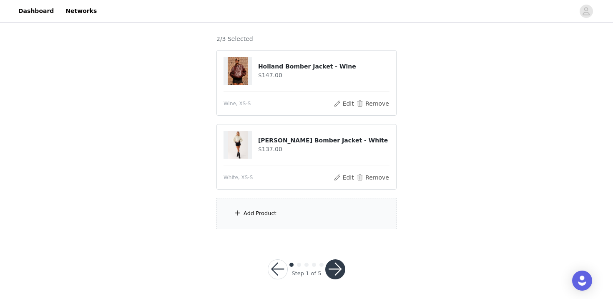
click at [321, 220] on div "Add Product" at bounding box center [306, 213] width 180 height 31
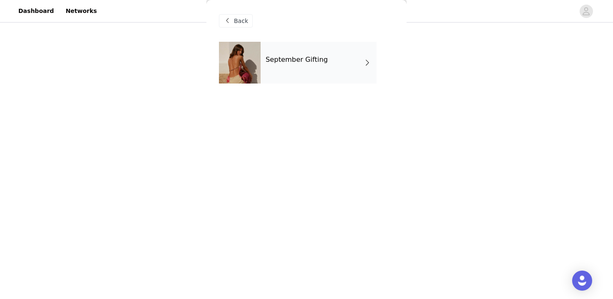
click at [326, 66] on div "September Gifting" at bounding box center [319, 63] width 116 height 42
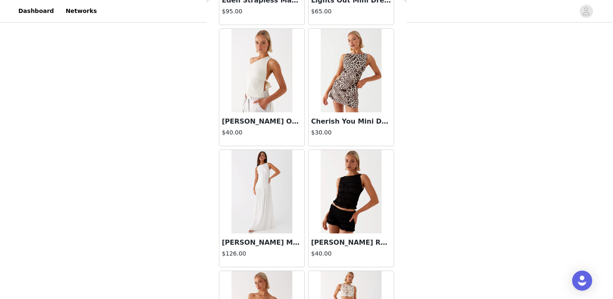
scroll to position [977, 0]
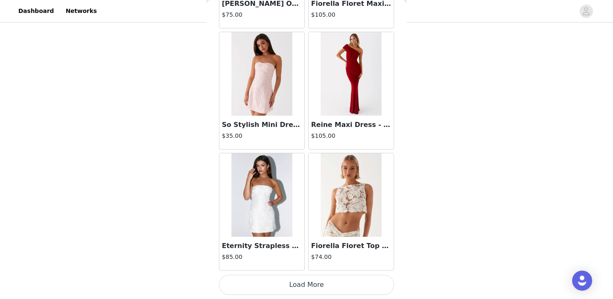
click at [280, 278] on button "Load More" at bounding box center [306, 284] width 175 height 20
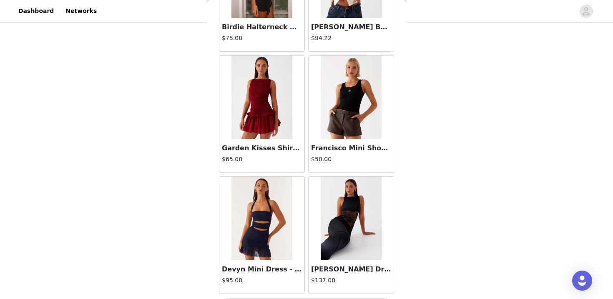
scroll to position [2187, 0]
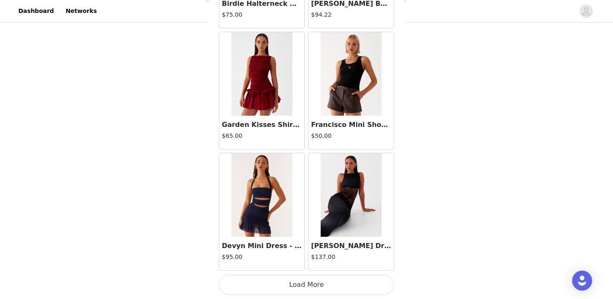
click at [316, 283] on button "Load More" at bounding box center [306, 284] width 175 height 20
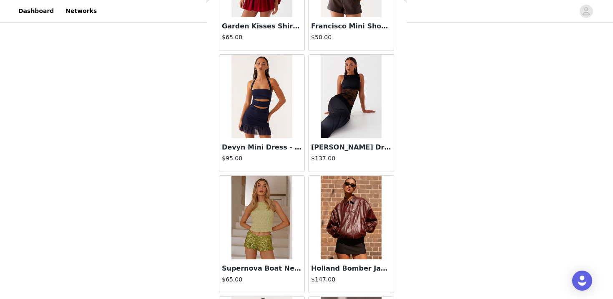
scroll to position [2431, 0]
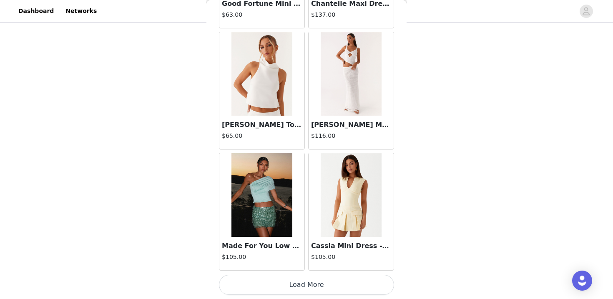
click at [317, 280] on button "Load More" at bounding box center [306, 284] width 175 height 20
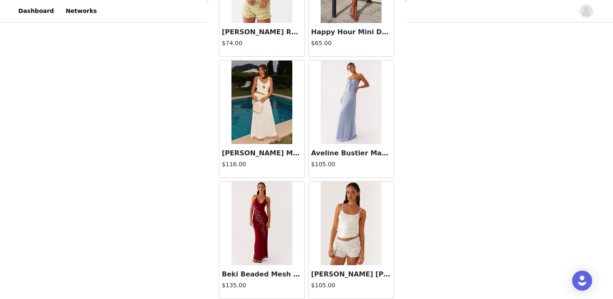
scroll to position [4605, 0]
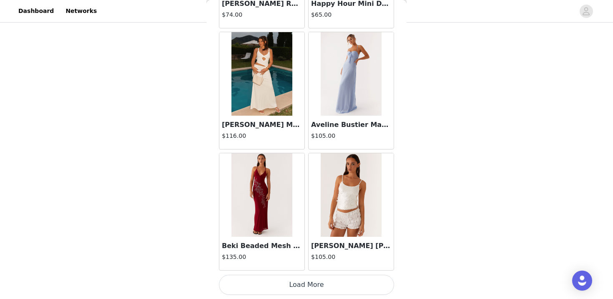
click at [284, 281] on button "Load More" at bounding box center [306, 284] width 175 height 20
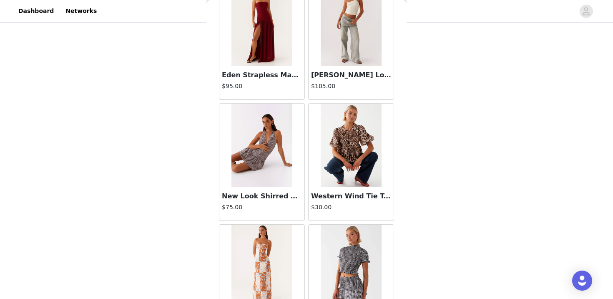
click at [285, 281] on img at bounding box center [261, 265] width 60 height 83
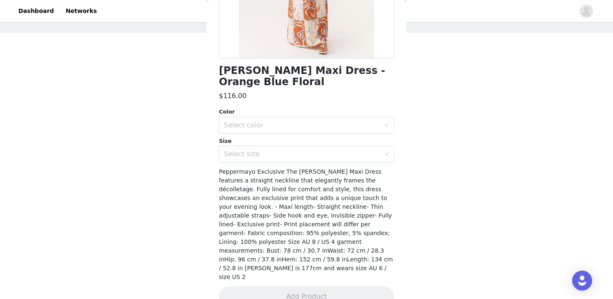
scroll to position [0, 0]
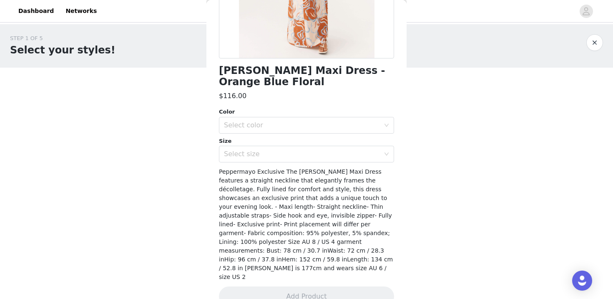
click at [599, 40] on button "button" at bounding box center [594, 42] width 17 height 17
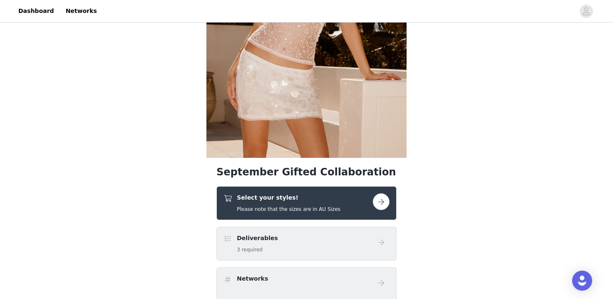
scroll to position [293, 0]
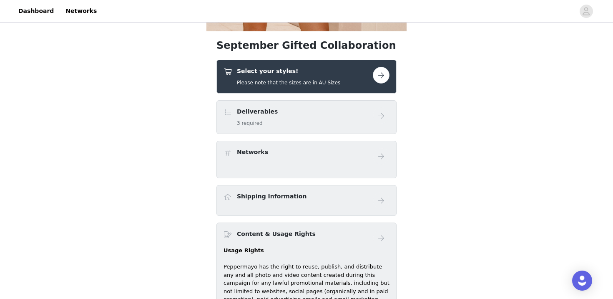
click at [364, 121] on div "Deliverables 3 required" at bounding box center [298, 117] width 149 height 20
click at [383, 68] on button "button" at bounding box center [381, 75] width 17 height 17
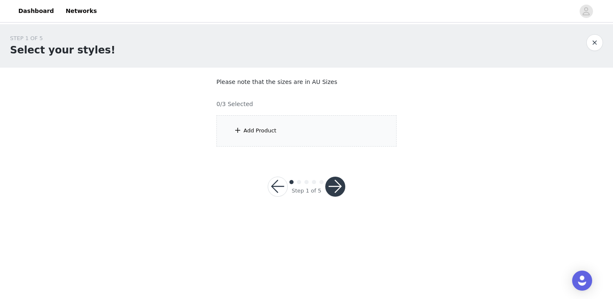
click at [327, 131] on div "Add Product" at bounding box center [306, 130] width 180 height 31
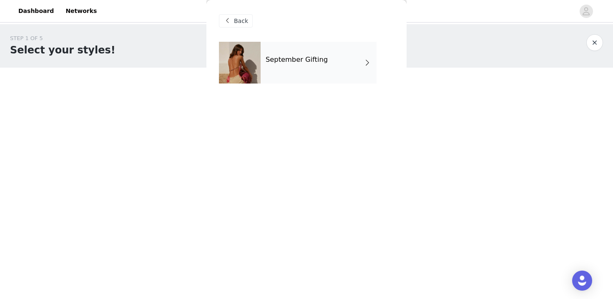
click at [332, 70] on div "September Gifting" at bounding box center [319, 63] width 116 height 42
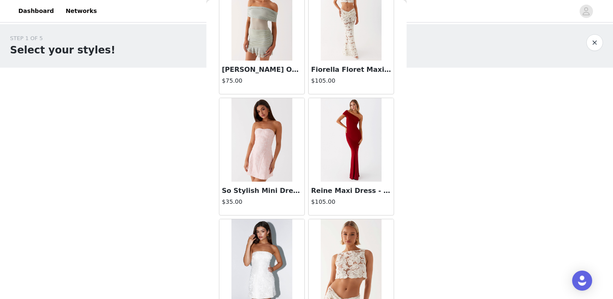
scroll to position [977, 0]
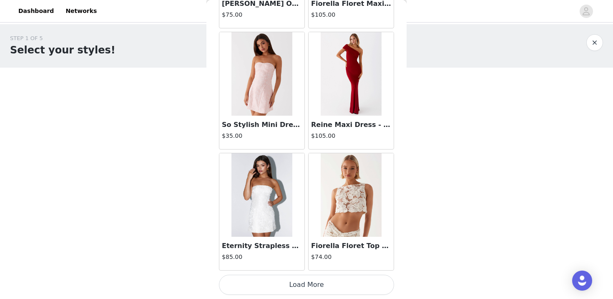
click at [294, 290] on button "Load More" at bounding box center [306, 284] width 175 height 20
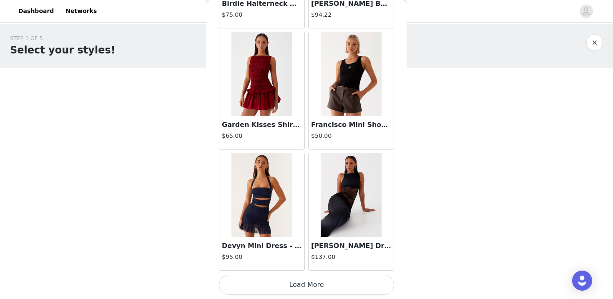
click at [296, 288] on button "Load More" at bounding box center [306, 284] width 175 height 20
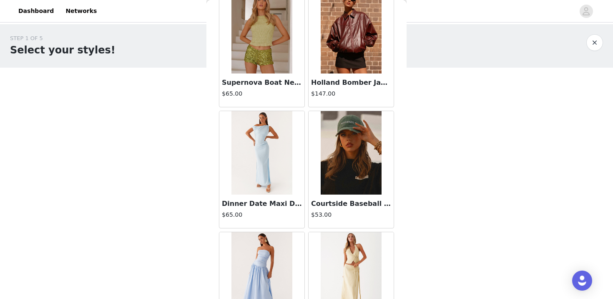
click at [363, 15] on img at bounding box center [351, 31] width 60 height 83
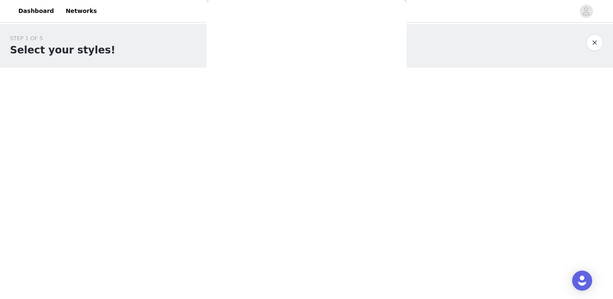
scroll to position [151, 0]
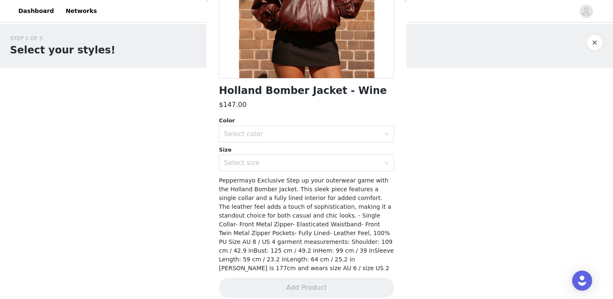
click at [301, 122] on div "Color" at bounding box center [306, 120] width 175 height 8
click at [301, 131] on div "Select color" at bounding box center [302, 134] width 156 height 8
click at [299, 153] on li "Wine" at bounding box center [306, 152] width 175 height 13
click at [298, 161] on div "Select size" at bounding box center [302, 162] width 156 height 8
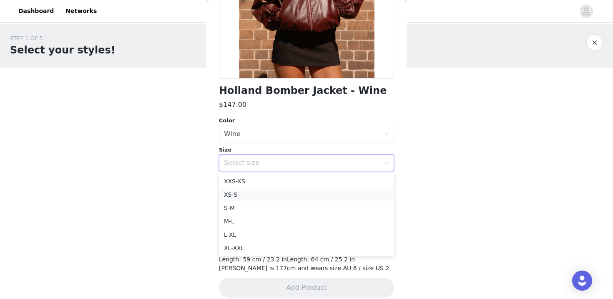
click at [291, 193] on li "XS-S" at bounding box center [306, 194] width 175 height 13
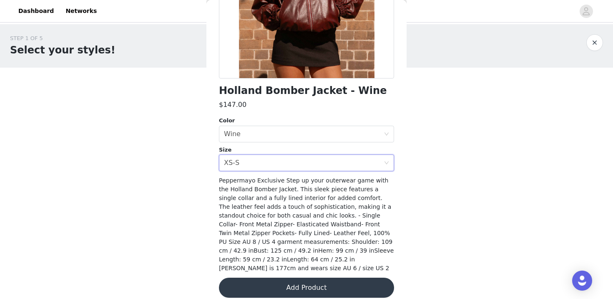
click at [288, 278] on button "Add Product" at bounding box center [306, 287] width 175 height 20
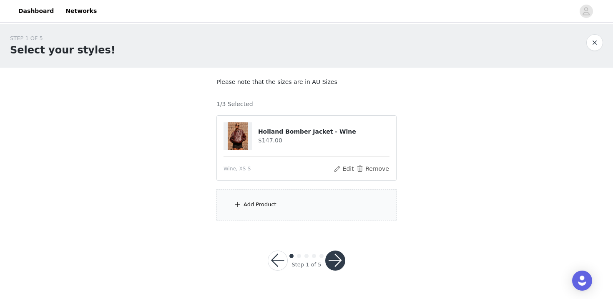
click at [309, 202] on div "Add Product" at bounding box center [306, 204] width 180 height 31
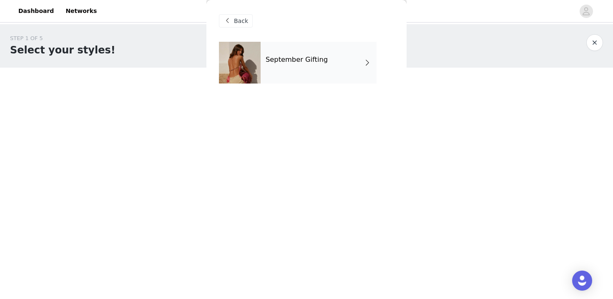
click at [337, 50] on div "September Gifting" at bounding box center [319, 63] width 116 height 42
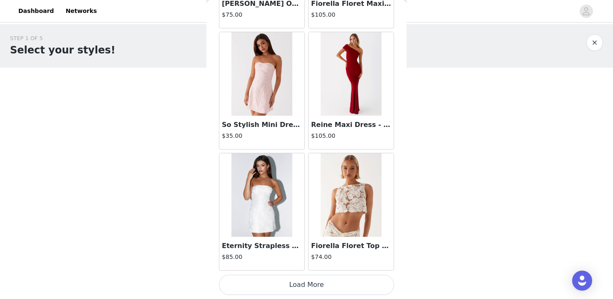
click at [299, 280] on button "Load More" at bounding box center [306, 284] width 175 height 20
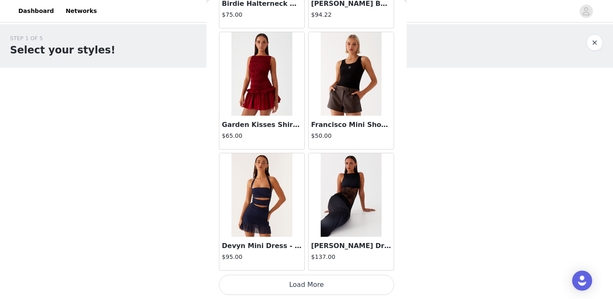
click at [292, 286] on button "Load More" at bounding box center [306, 284] width 175 height 20
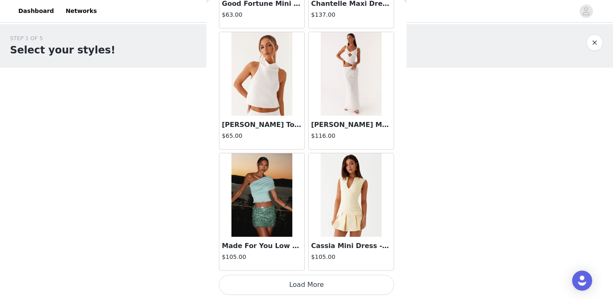
click at [292, 286] on button "Load More" at bounding box center [306, 284] width 175 height 20
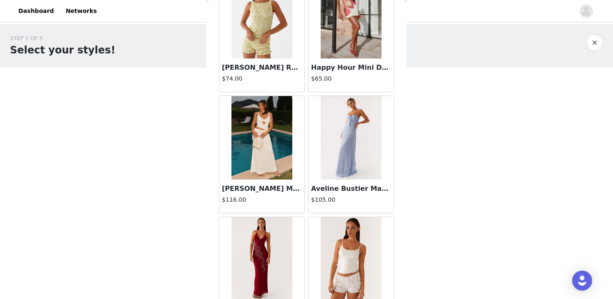
scroll to position [4605, 0]
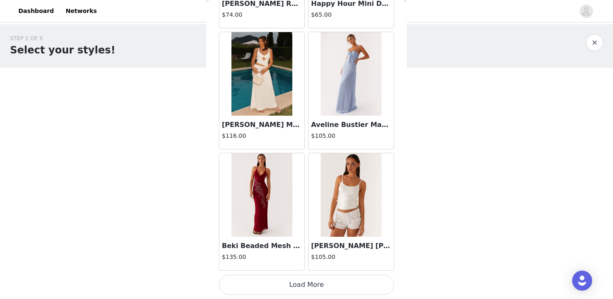
click at [294, 289] on button "Load More" at bounding box center [306, 284] width 175 height 20
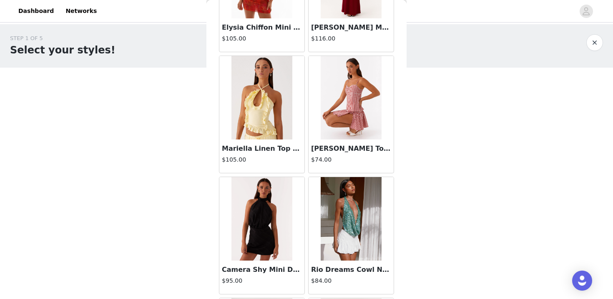
scroll to position [5814, 0]
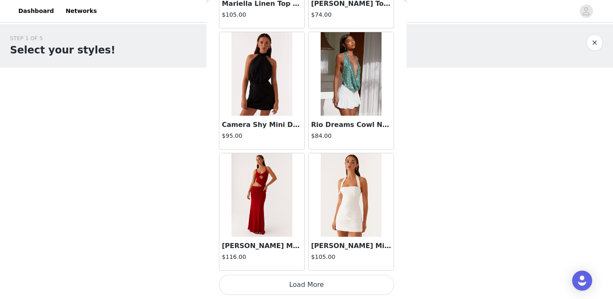
click at [293, 283] on button "Load More" at bounding box center [306, 284] width 175 height 20
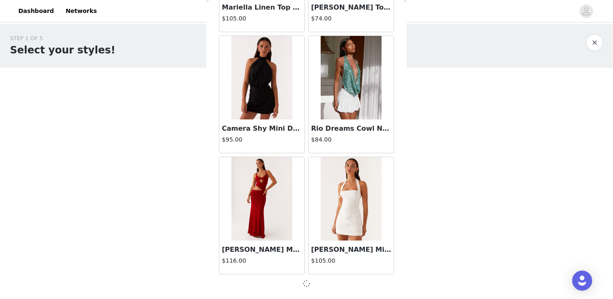
scroll to position [5811, 0]
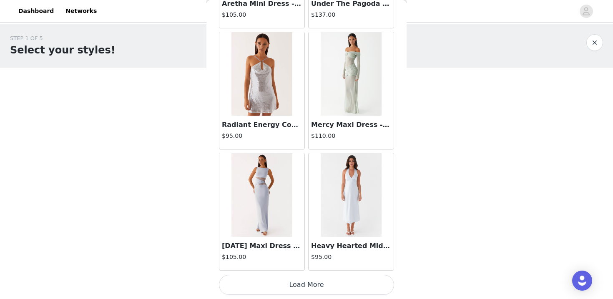
click at [311, 286] on button "Load More" at bounding box center [306, 284] width 175 height 20
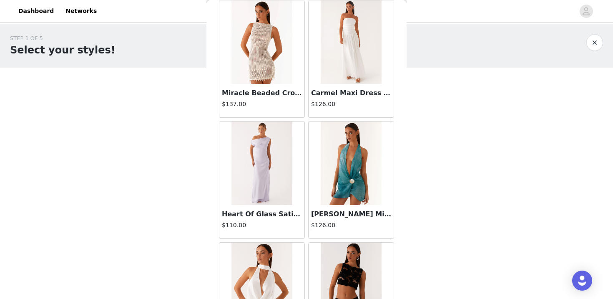
scroll to position [8233, 0]
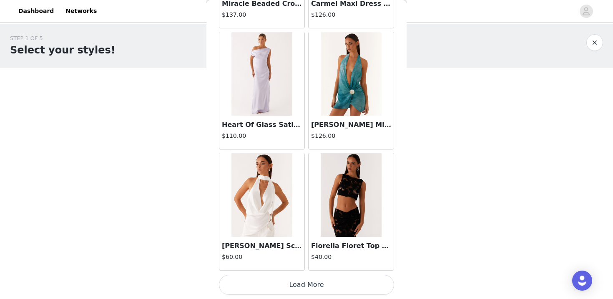
click at [307, 281] on button "Load More" at bounding box center [306, 284] width 175 height 20
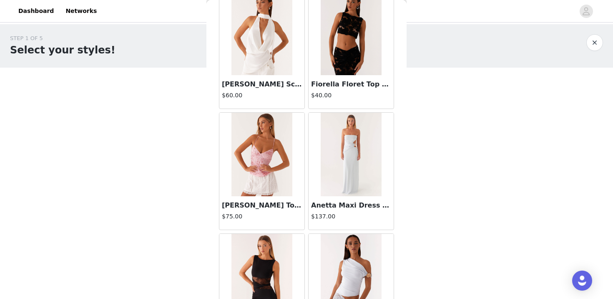
click at [307, 281] on div "Atlas One Shoulder Top - Pale Blue $65.00" at bounding box center [350, 291] width 89 height 121
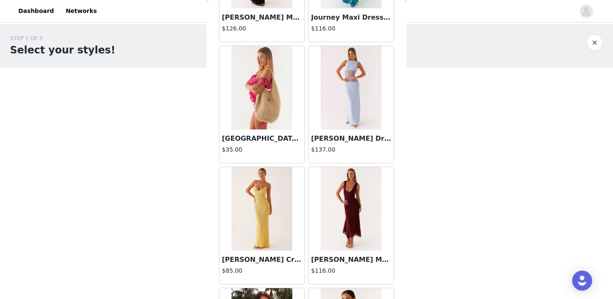
scroll to position [9123, 0]
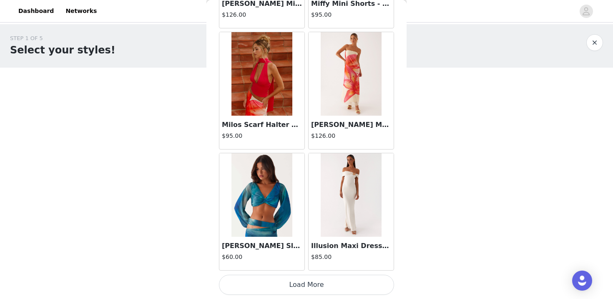
click at [302, 287] on button "Load More" at bounding box center [306, 284] width 175 height 20
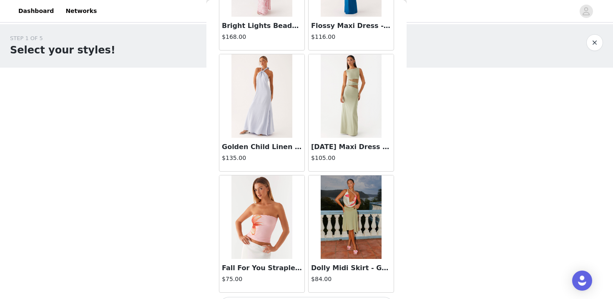
scroll to position [10651, 0]
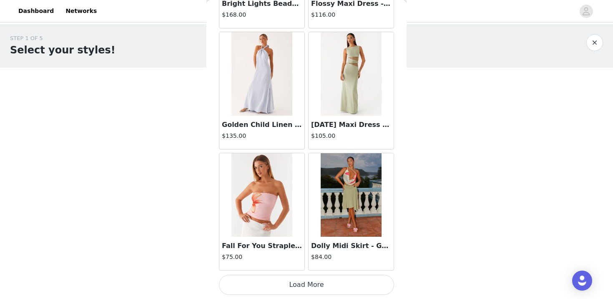
click at [306, 280] on button "Load More" at bounding box center [306, 284] width 175 height 20
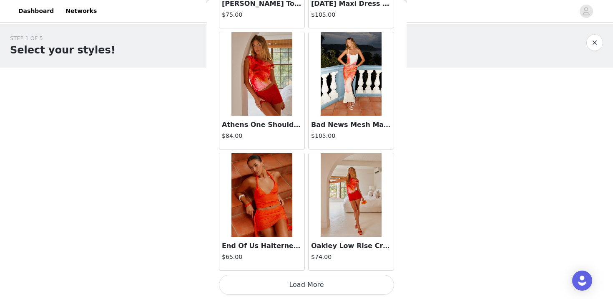
click at [306, 279] on button "Load More" at bounding box center [306, 284] width 175 height 20
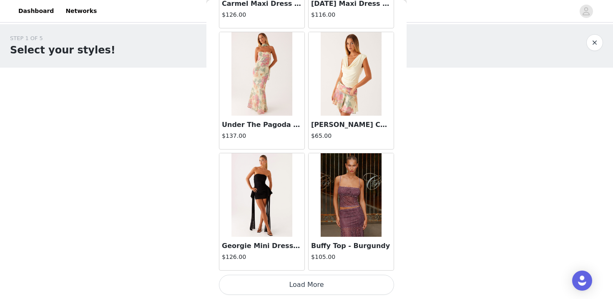
click at [303, 285] on button "Load More" at bounding box center [306, 284] width 175 height 20
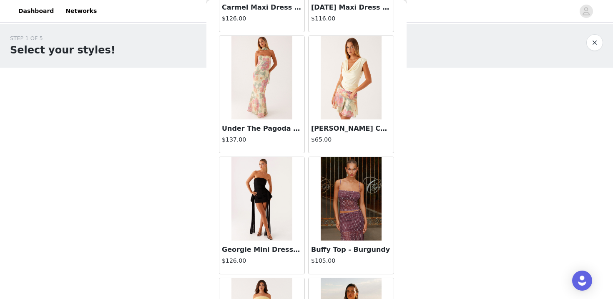
scroll to position [13070, 0]
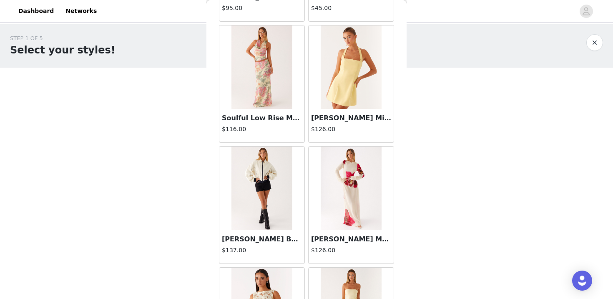
click at [274, 202] on img at bounding box center [261, 187] width 60 height 83
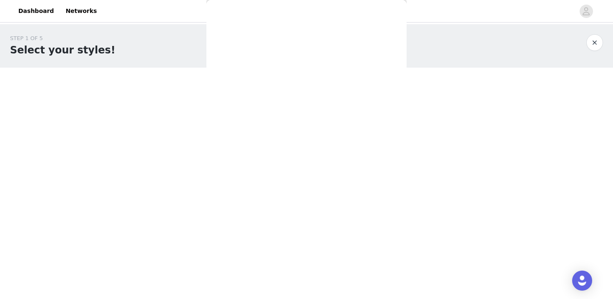
scroll to position [151, 0]
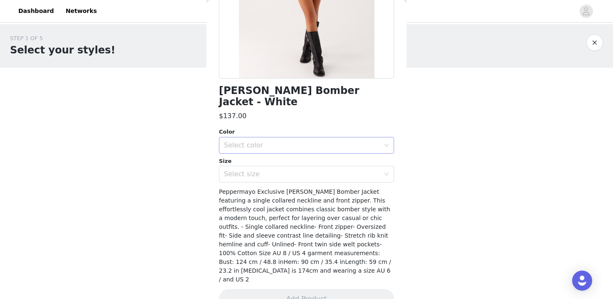
click at [293, 140] on div "Select color" at bounding box center [304, 145] width 160 height 16
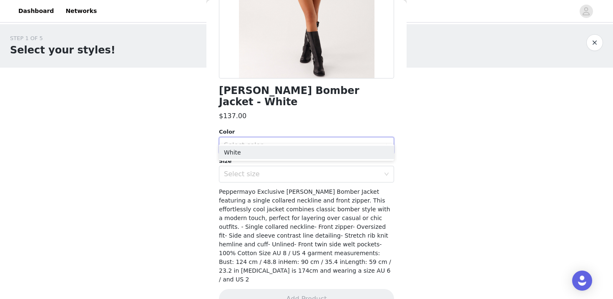
click at [293, 143] on div "Color Select color Size Select size" at bounding box center [306, 155] width 175 height 55
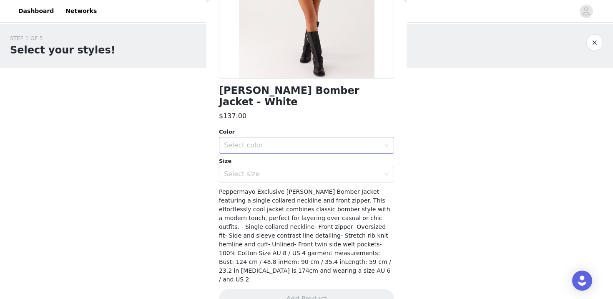
click at [289, 141] on div "Select color" at bounding box center [302, 145] width 156 height 8
click at [286, 158] on li "White" at bounding box center [306, 152] width 175 height 13
click at [285, 170] on div "Select size" at bounding box center [302, 174] width 156 height 8
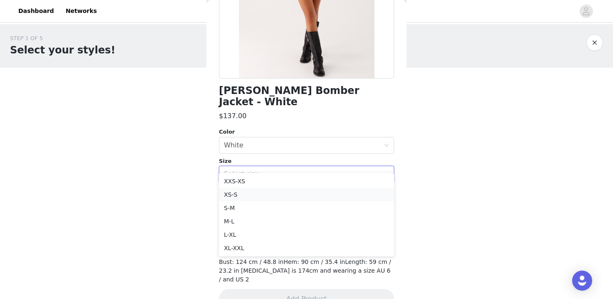
click at [276, 198] on li "XS-S" at bounding box center [306, 194] width 175 height 13
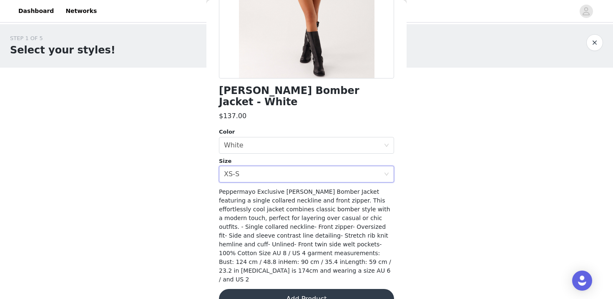
click at [296, 263] on div "Peppermayo Exclusive [PERSON_NAME] Bomber Jacket featuring a single collared ne…" at bounding box center [306, 235] width 175 height 96
click at [296, 289] on button "Add Product" at bounding box center [306, 299] width 175 height 20
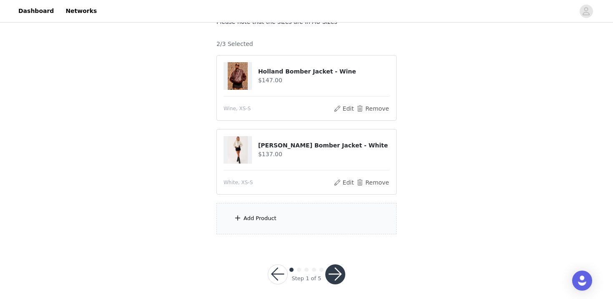
scroll to position [65, 0]
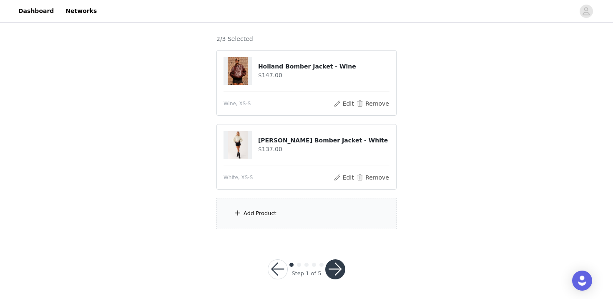
click at [299, 207] on div "Add Product" at bounding box center [306, 213] width 180 height 31
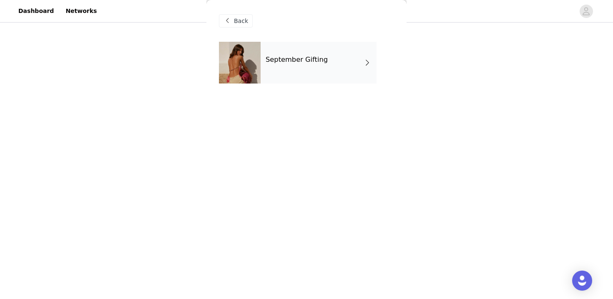
click at [346, 60] on div "September Gifting" at bounding box center [319, 63] width 116 height 42
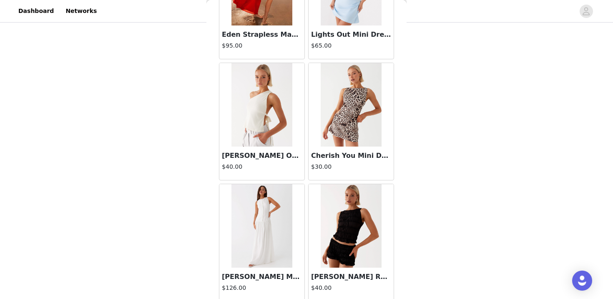
scroll to position [977, 0]
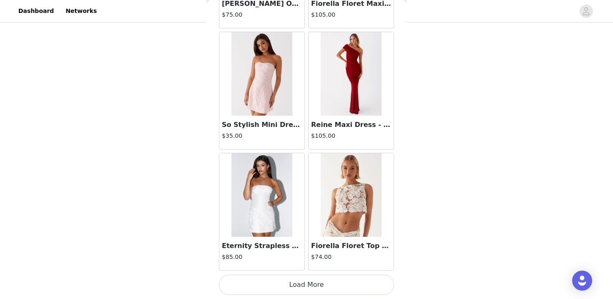
click at [306, 278] on button "Load More" at bounding box center [306, 284] width 175 height 20
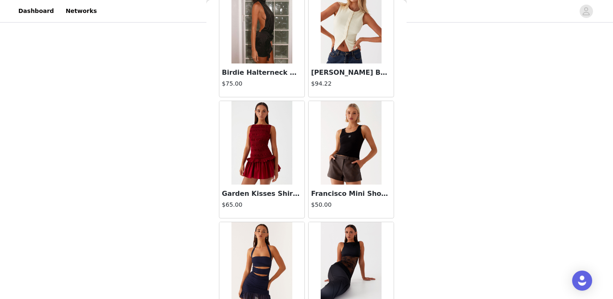
scroll to position [2126, 0]
